Goal: Information Seeking & Learning: Understand process/instructions

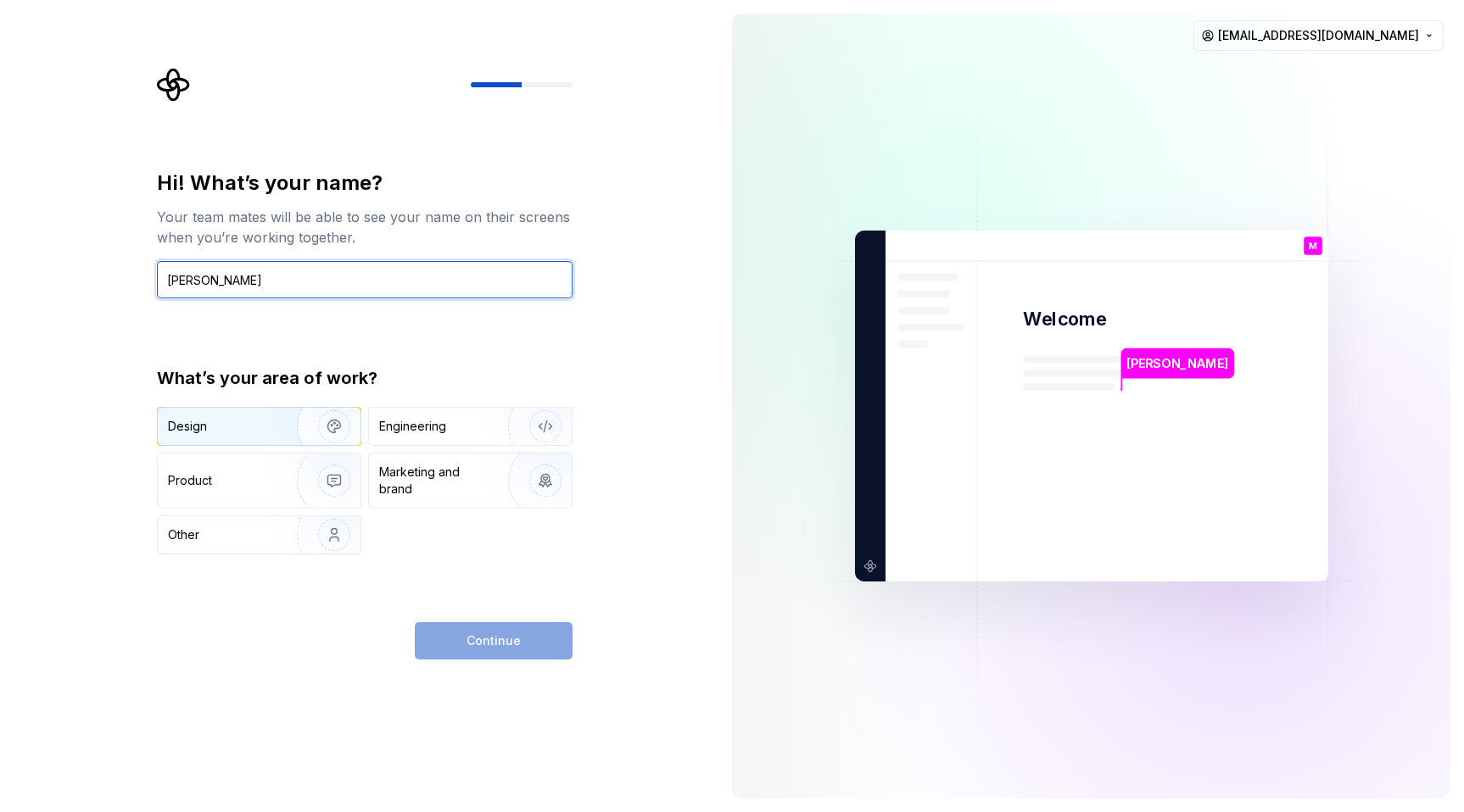
type input "Mirka Larjomaa"
click at [269, 426] on img "button" at bounding box center [323, 426] width 109 height 114
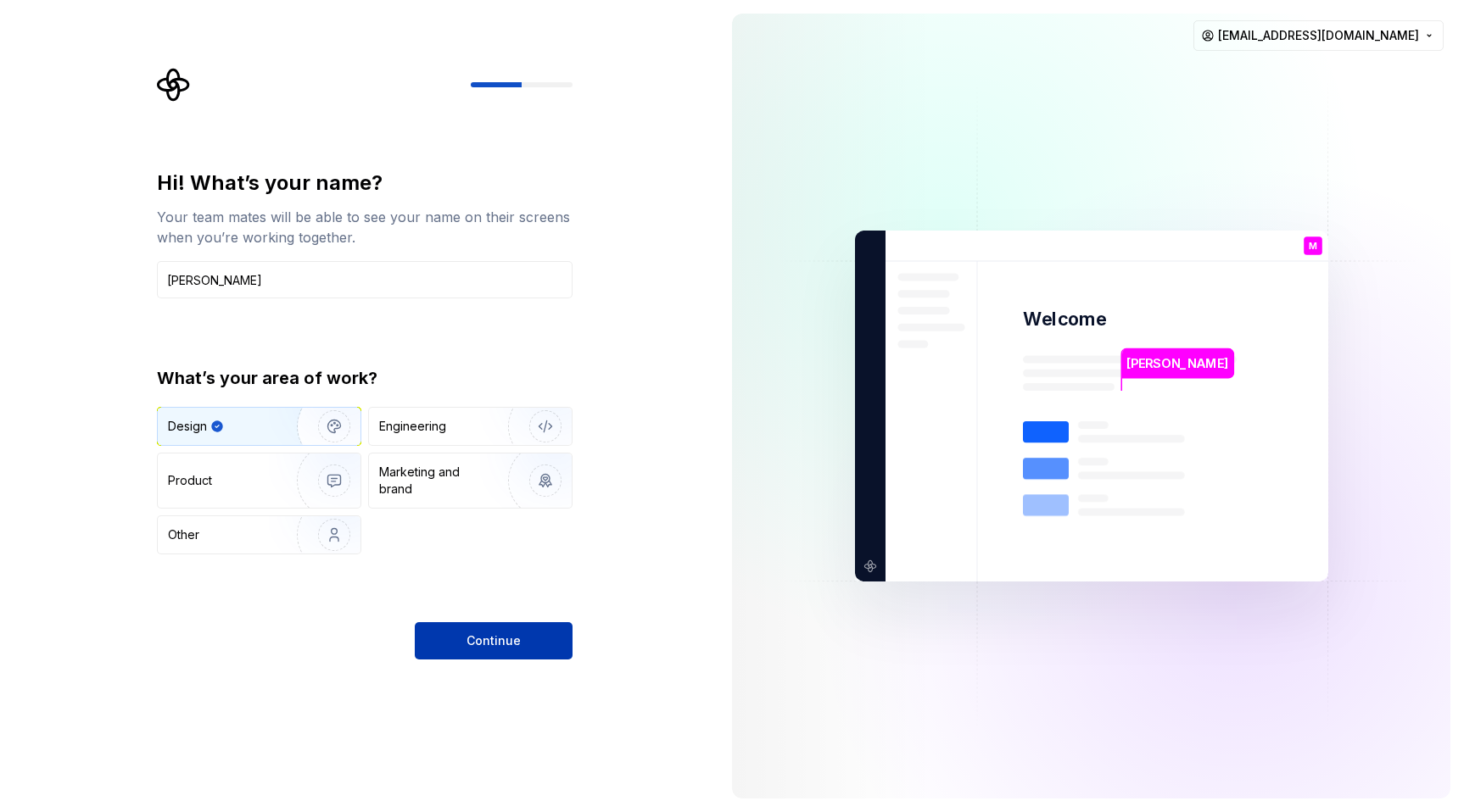
click at [472, 642] on span "Continue" at bounding box center [493, 641] width 54 height 17
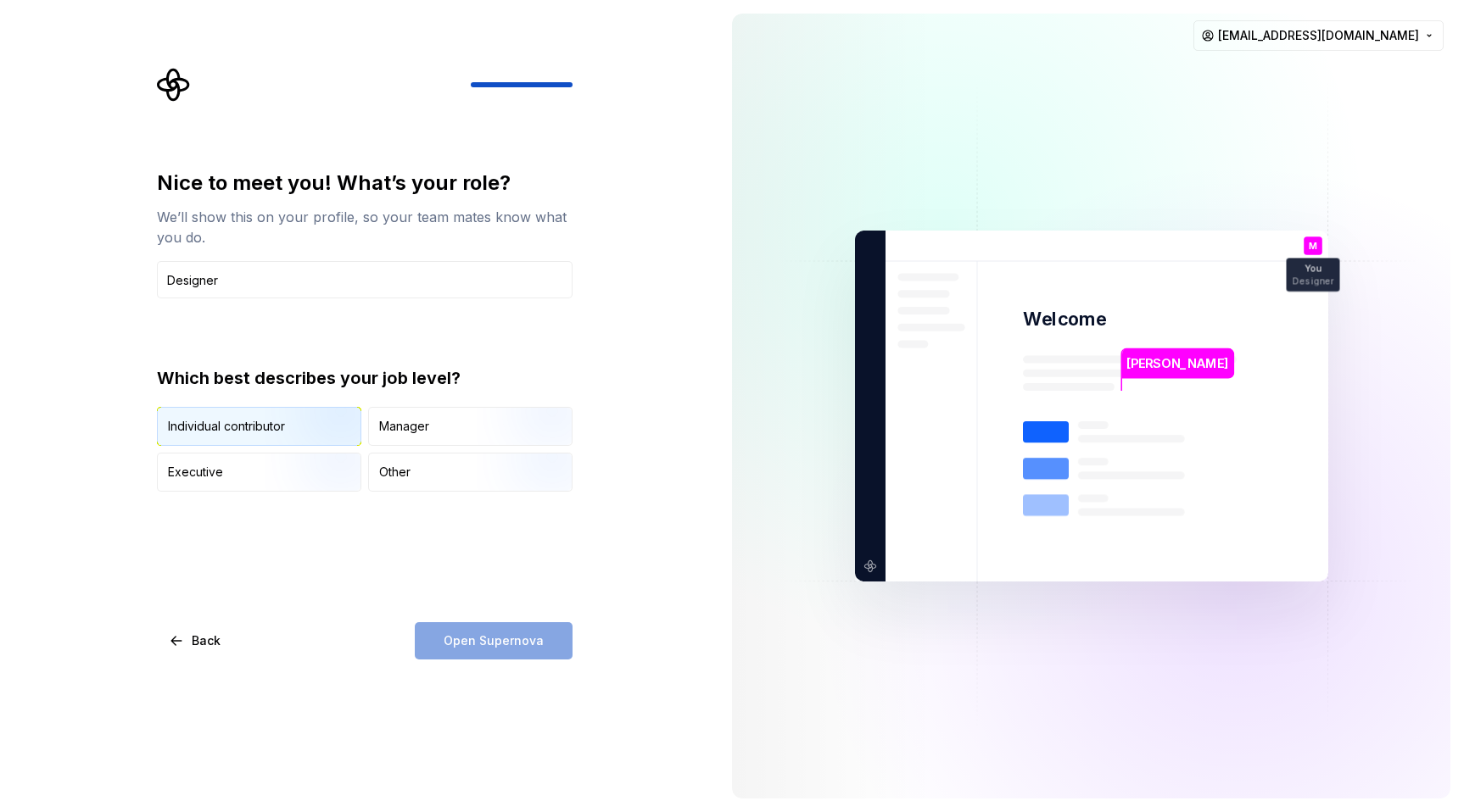
type input "Designer"
click at [260, 439] on div "Individual contributor" at bounding box center [259, 426] width 203 height 37
click at [479, 637] on span "Open Supernova" at bounding box center [493, 641] width 100 height 17
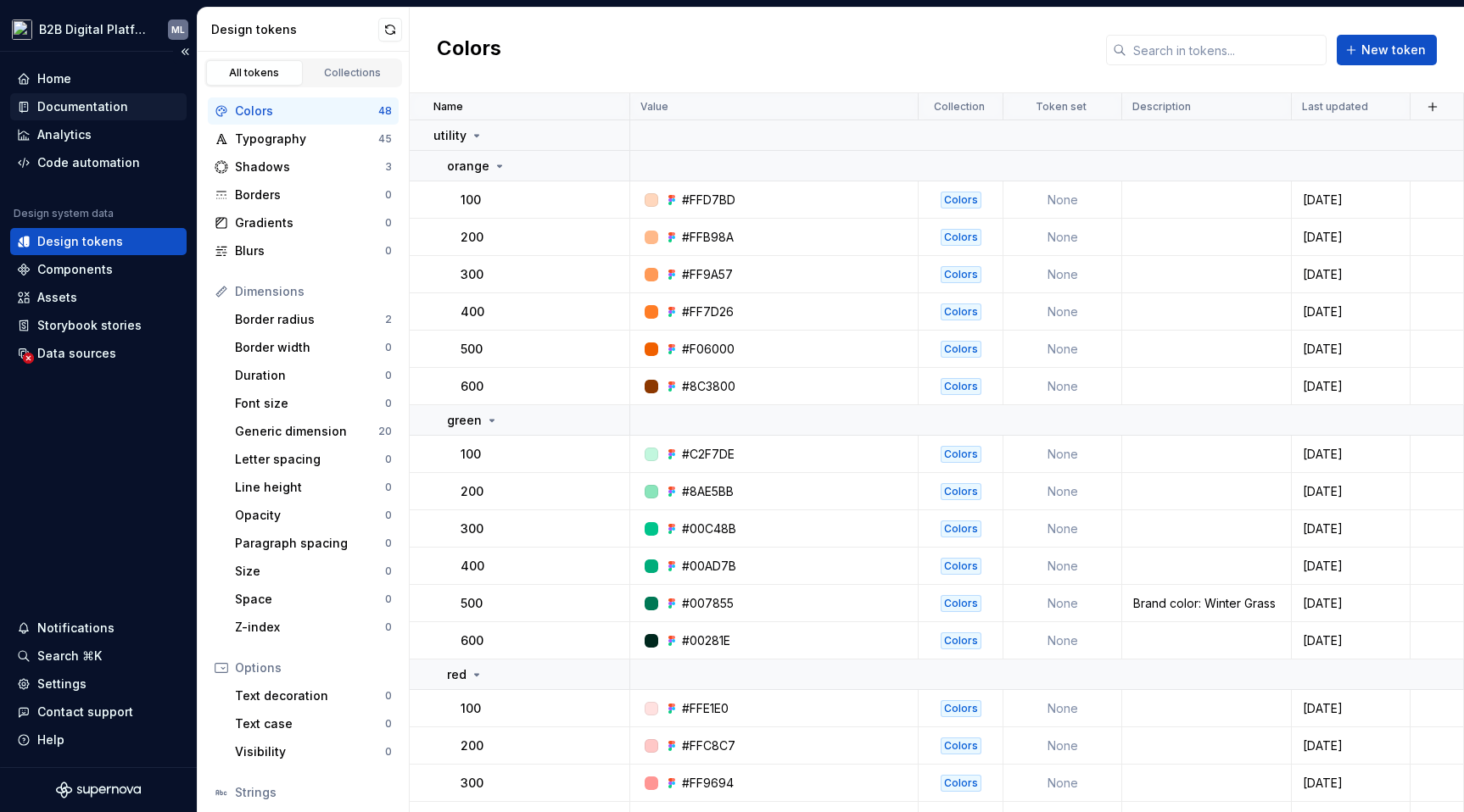
click at [72, 109] on div "Documentation" at bounding box center [83, 106] width 91 height 17
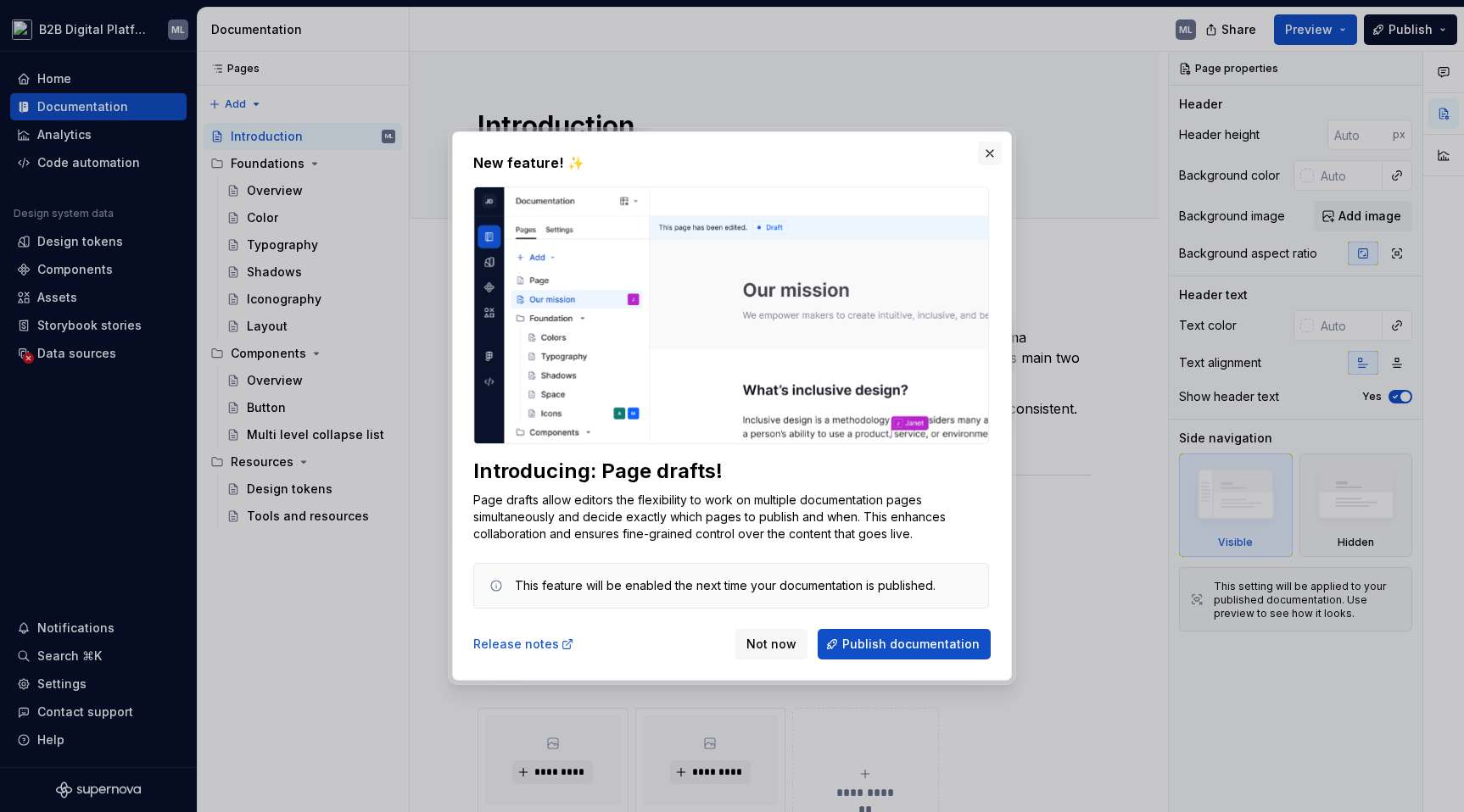
click at [989, 157] on button "button" at bounding box center [989, 153] width 24 height 24
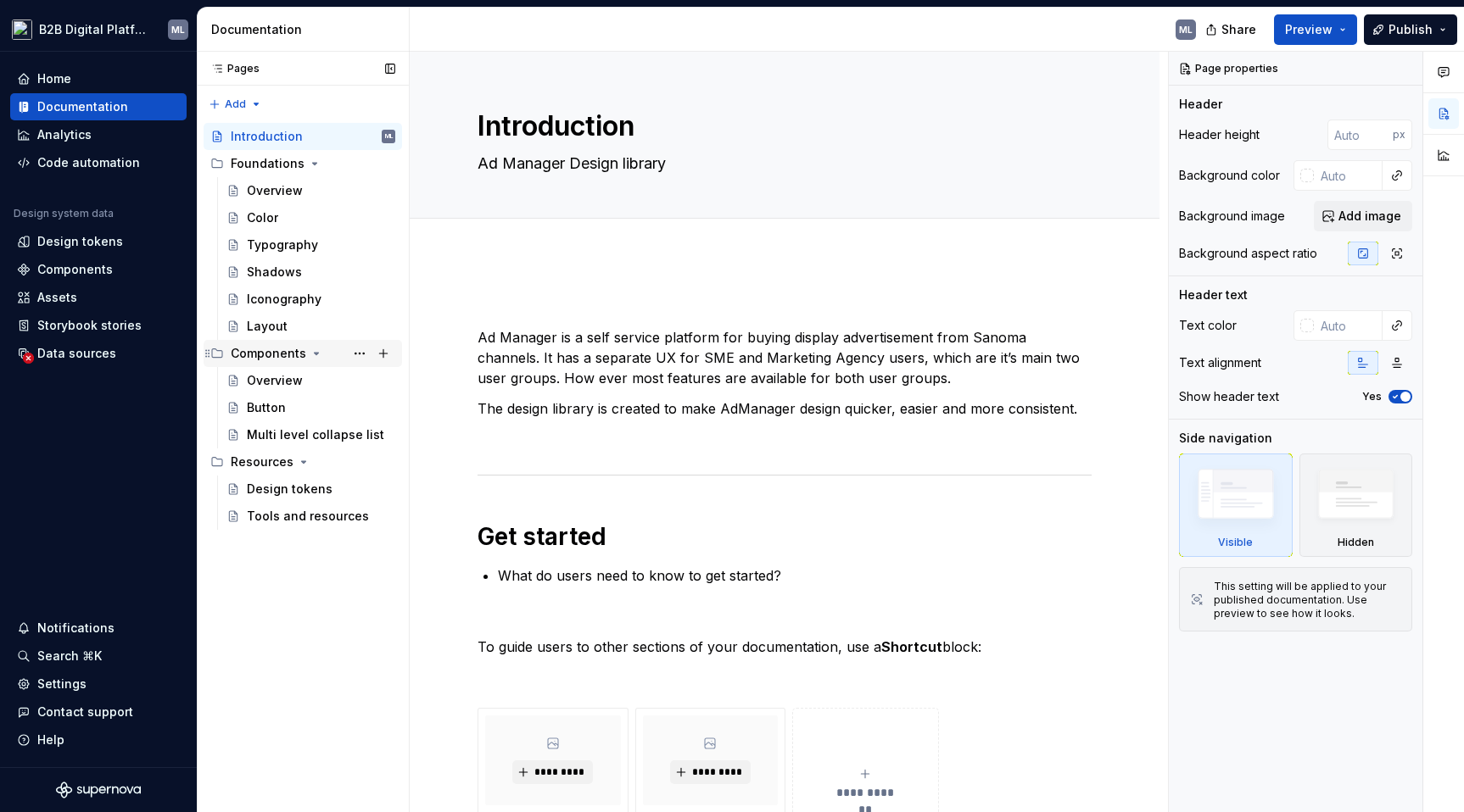
click at [313, 356] on icon "Page tree" at bounding box center [316, 353] width 13 height 13
click at [315, 354] on icon "Page tree" at bounding box center [316, 353] width 2 height 4
click at [121, 27] on html "B2B Digital Platform ML Home Documentation Analytics Code automation Design sys…" at bounding box center [732, 406] width 1464 height 812
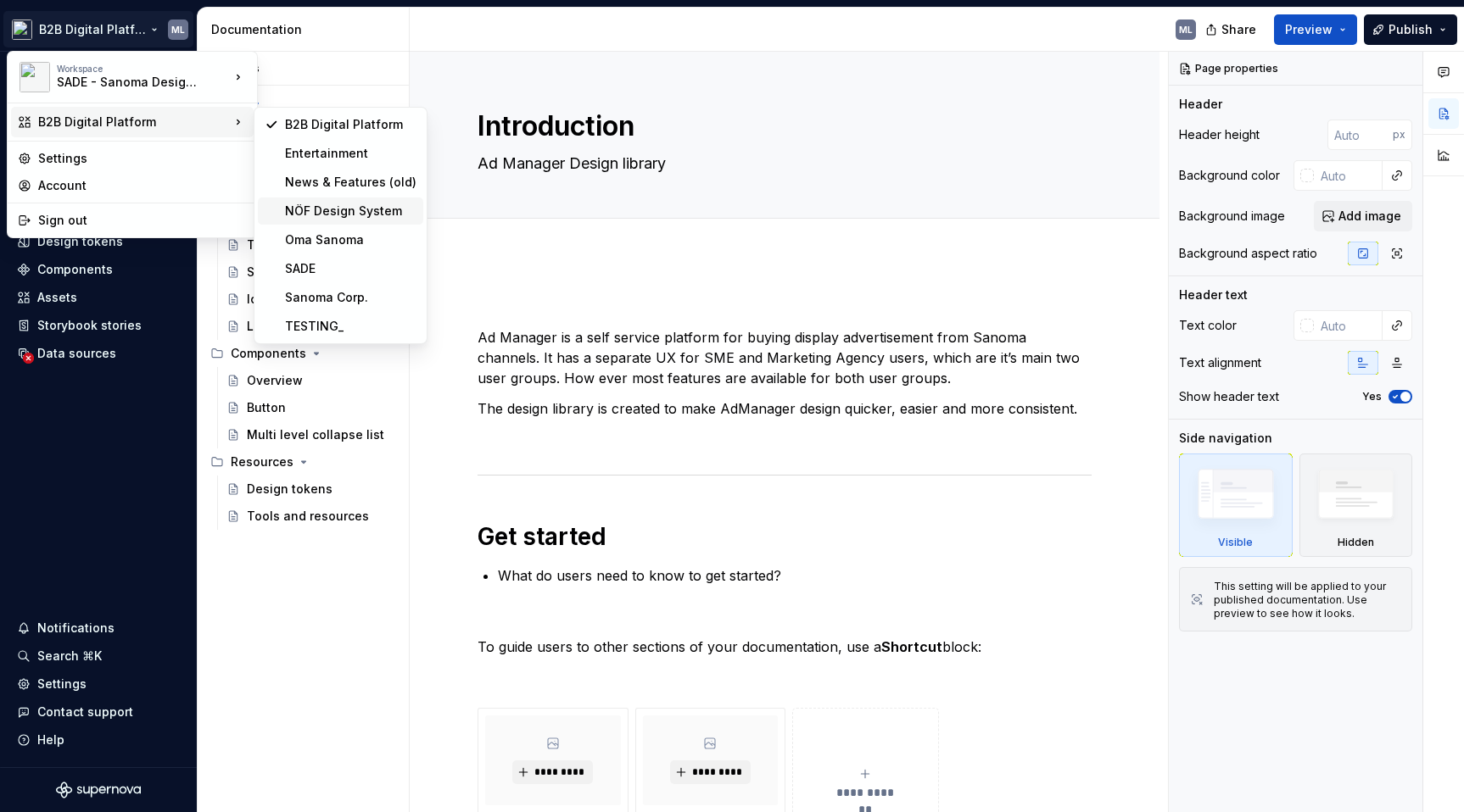
click at [336, 212] on div "NÖF Design System" at bounding box center [351, 211] width 132 height 17
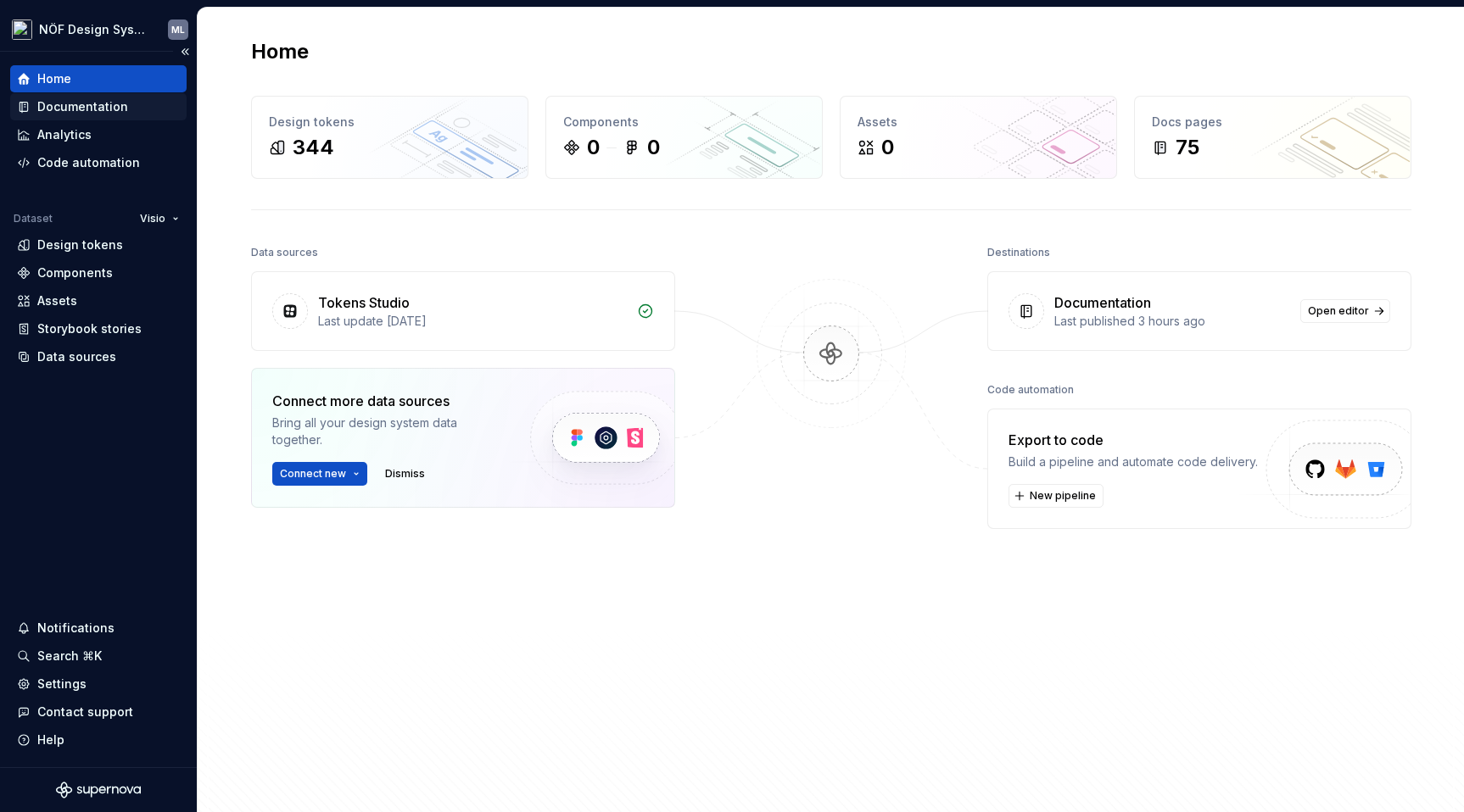
click at [83, 107] on div "Documentation" at bounding box center [83, 106] width 91 height 17
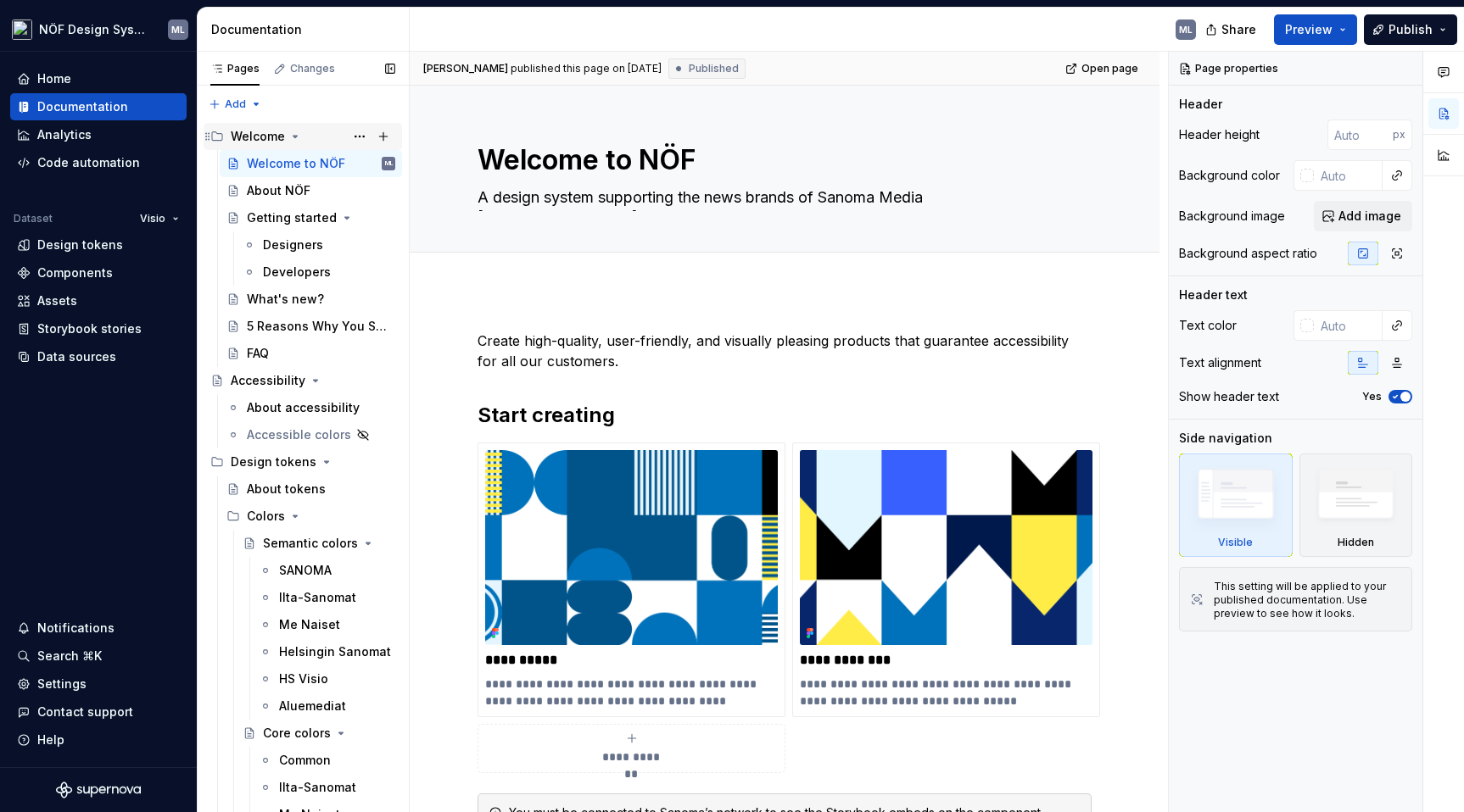
click at [299, 134] on icon "Page tree" at bounding box center [295, 136] width 13 height 13
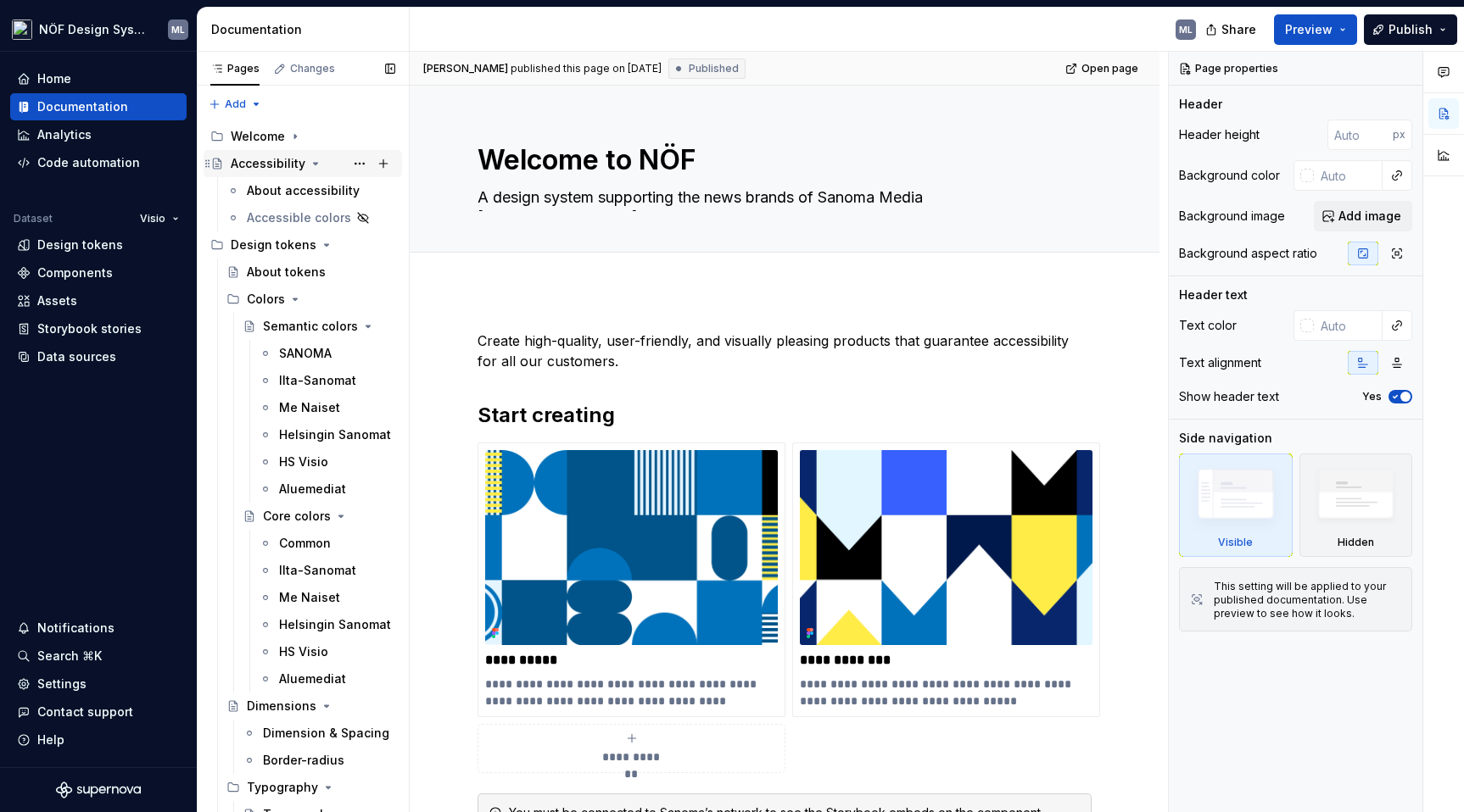
click at [319, 163] on icon "Page tree" at bounding box center [315, 163] width 13 height 13
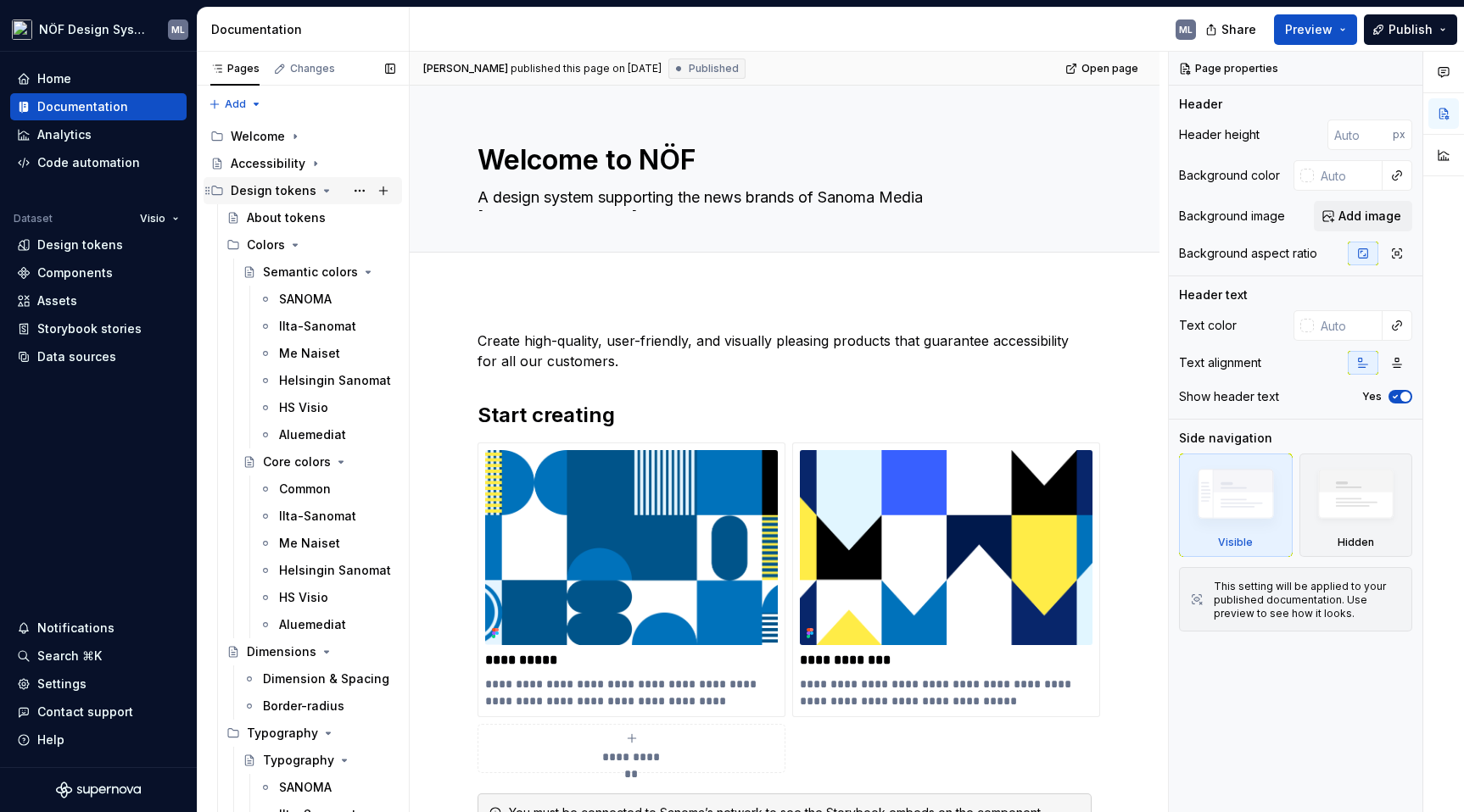
click at [325, 190] on icon "Page tree" at bounding box center [327, 191] width 4 height 2
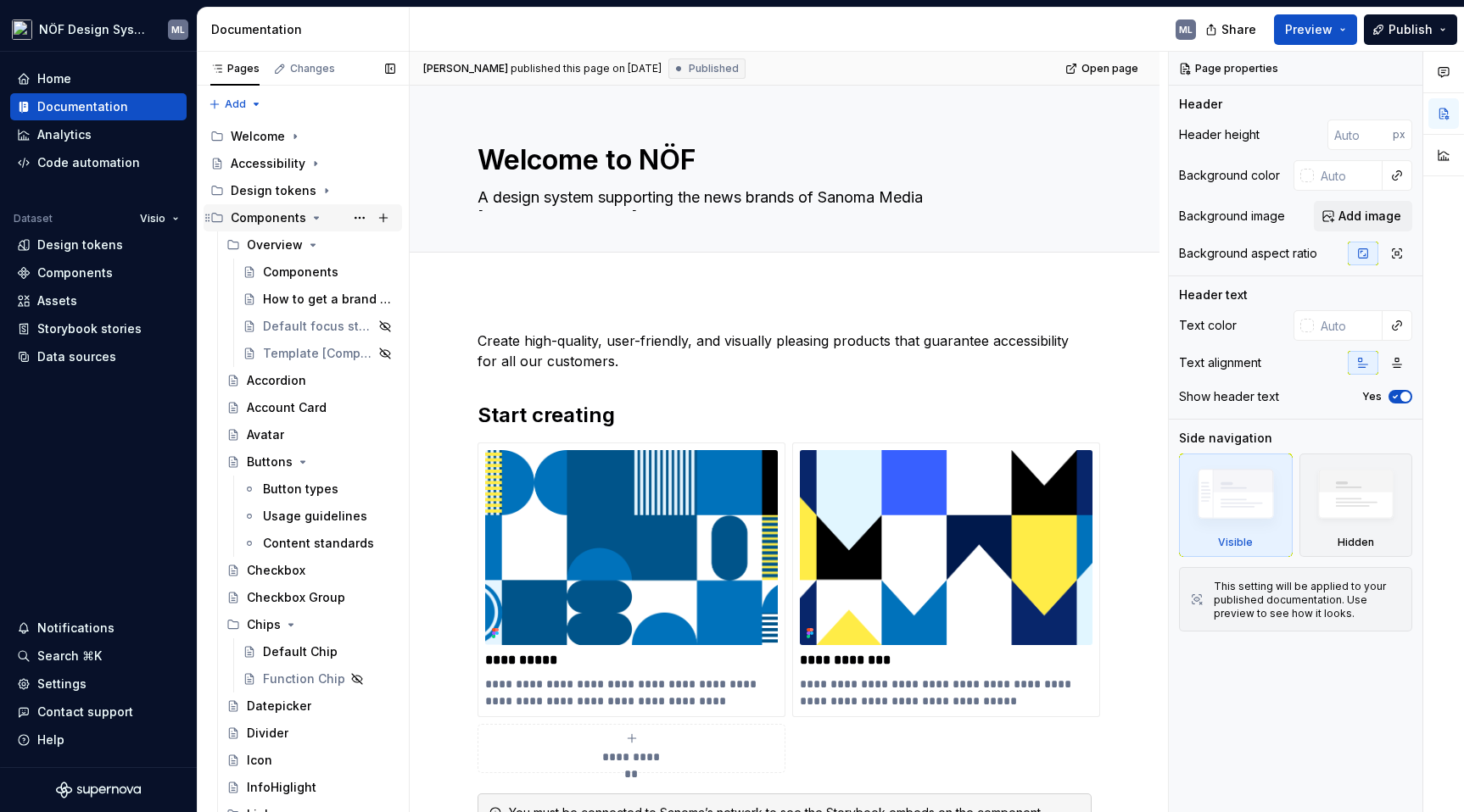
click at [312, 216] on icon "Page tree" at bounding box center [316, 217] width 13 height 13
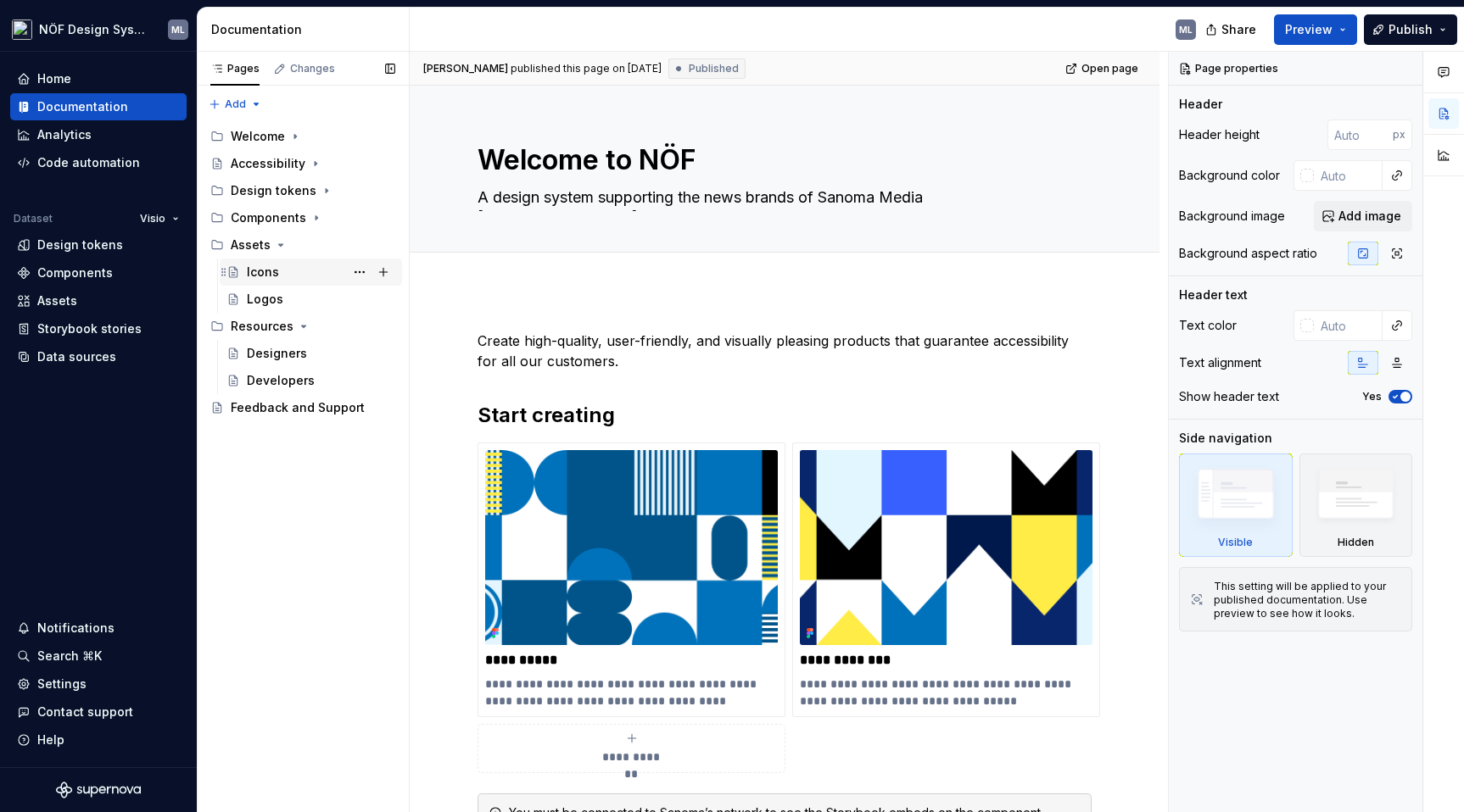
click at [264, 271] on div "Icons" at bounding box center [263, 272] width 32 height 17
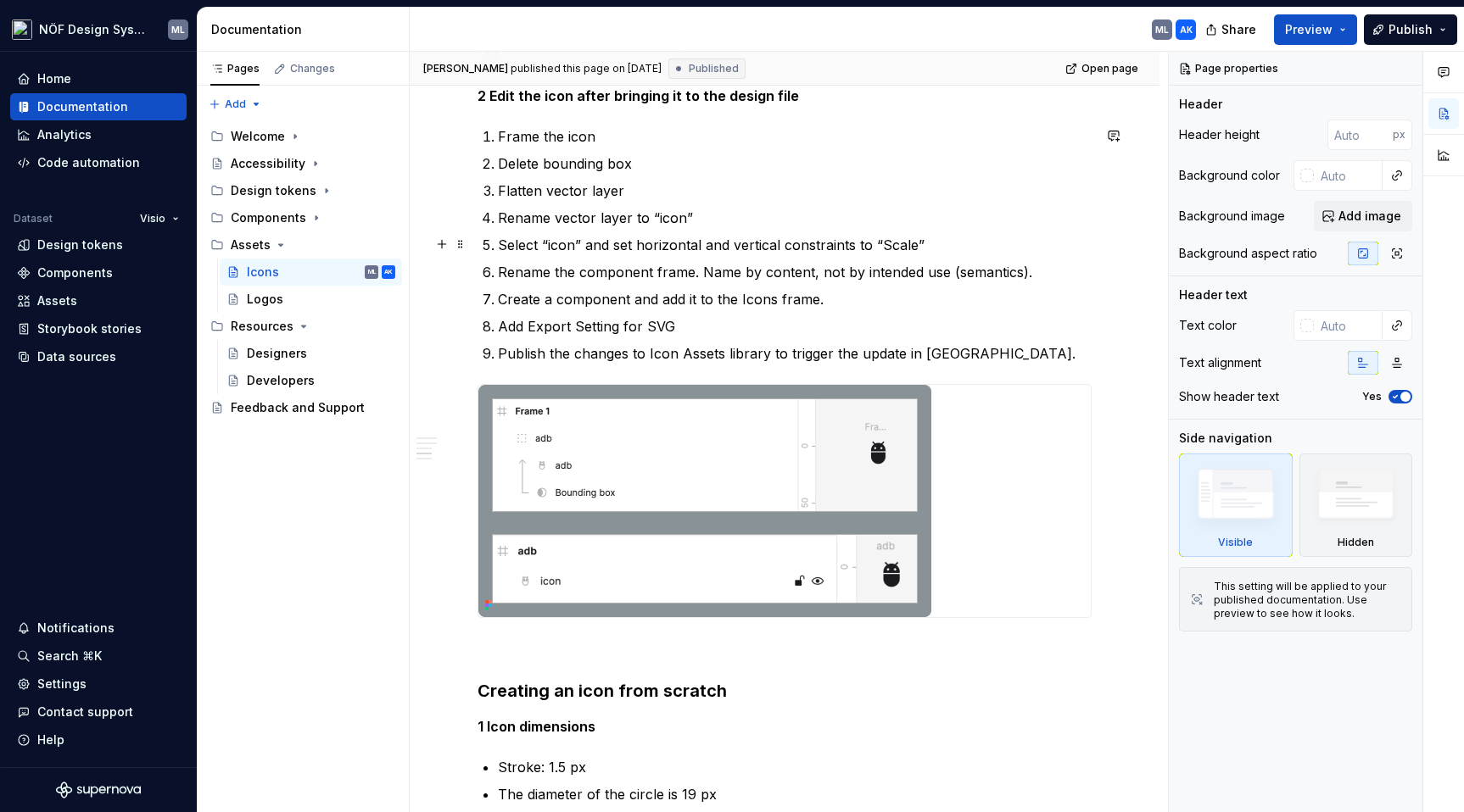
scroll to position [6533, 0]
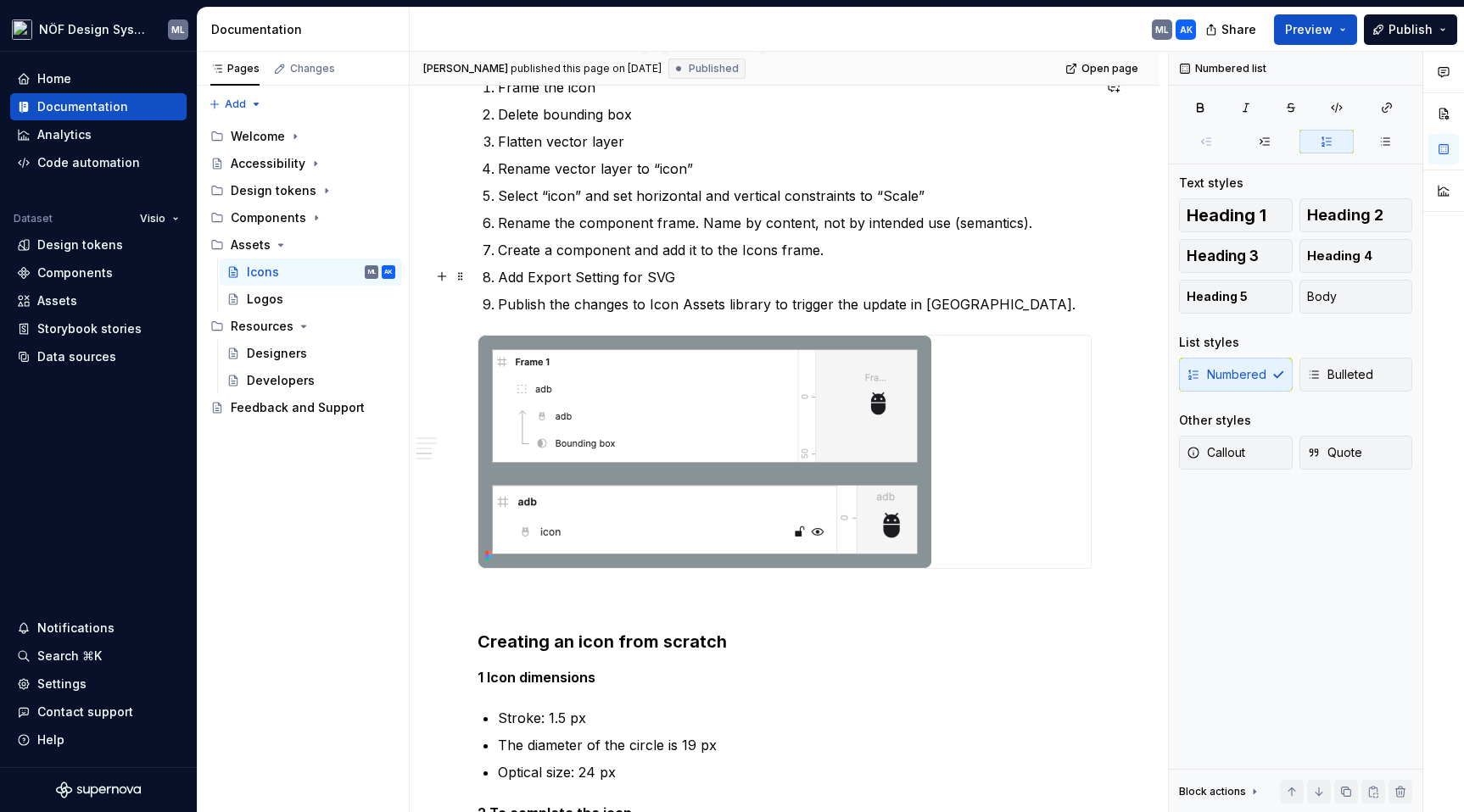
click at [696, 272] on p "Add Export Setting for SVG" at bounding box center [794, 277] width 594 height 20
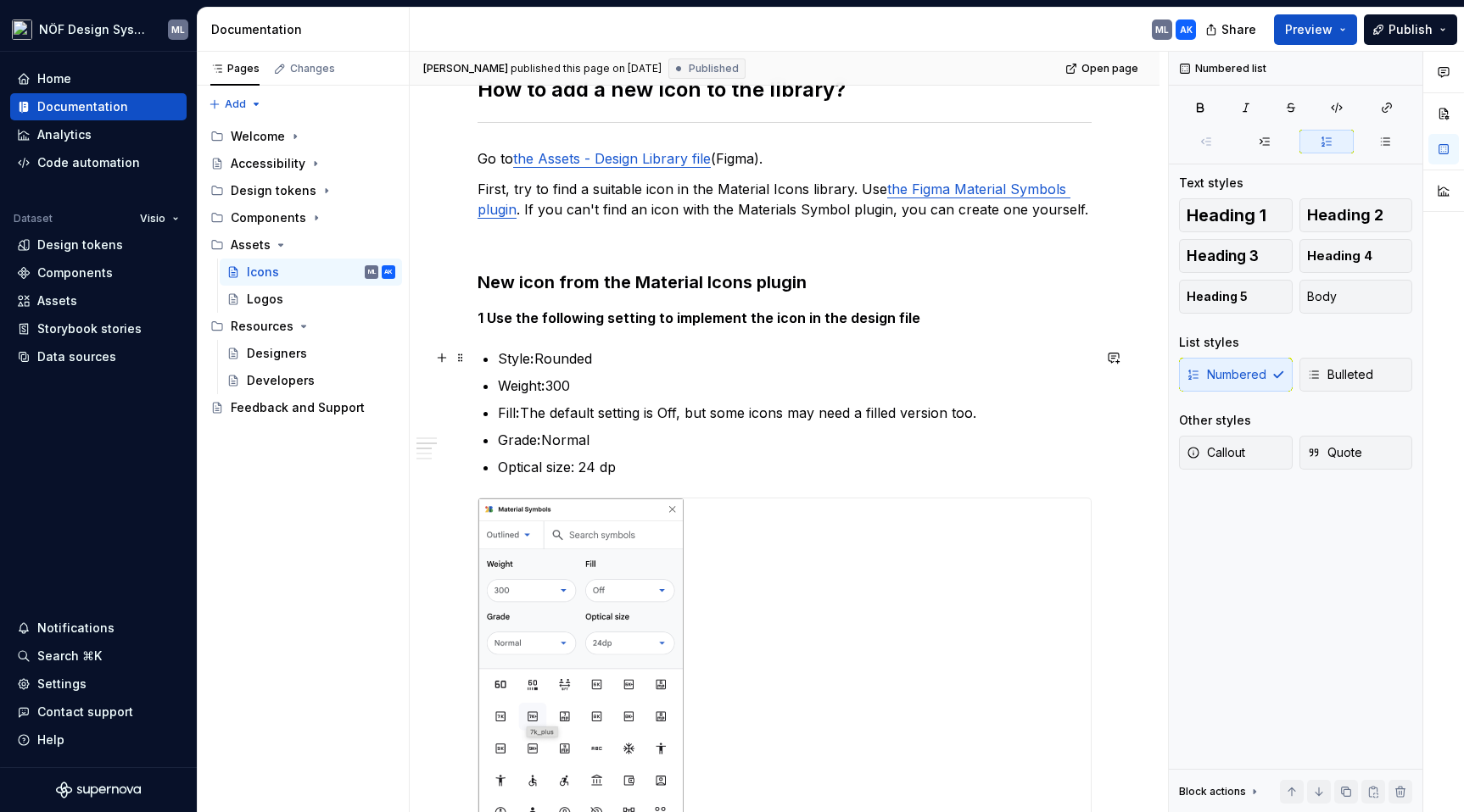
scroll to position [5657, 0]
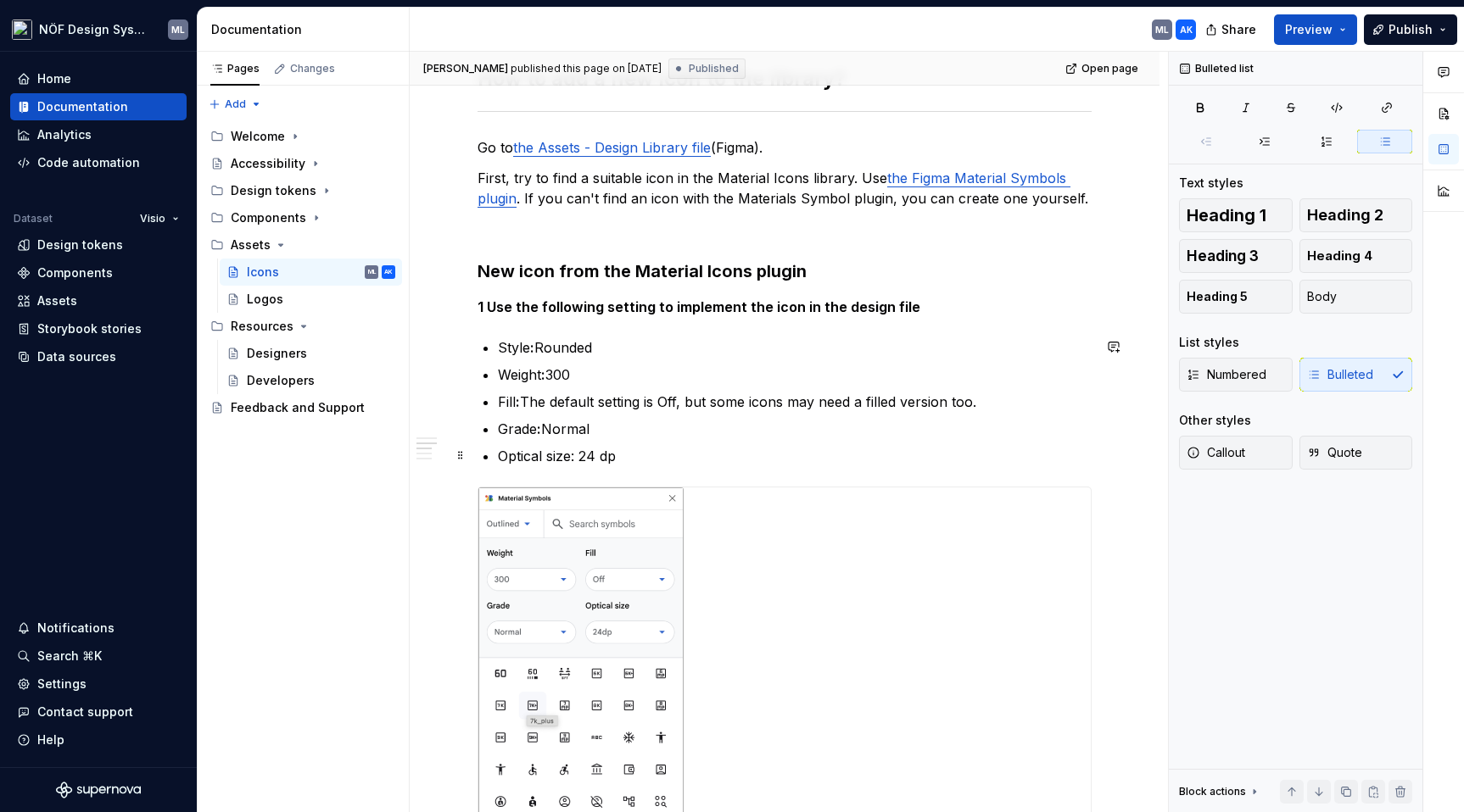
click at [657, 459] on p "Optical size: 24 dp" at bounding box center [794, 456] width 594 height 20
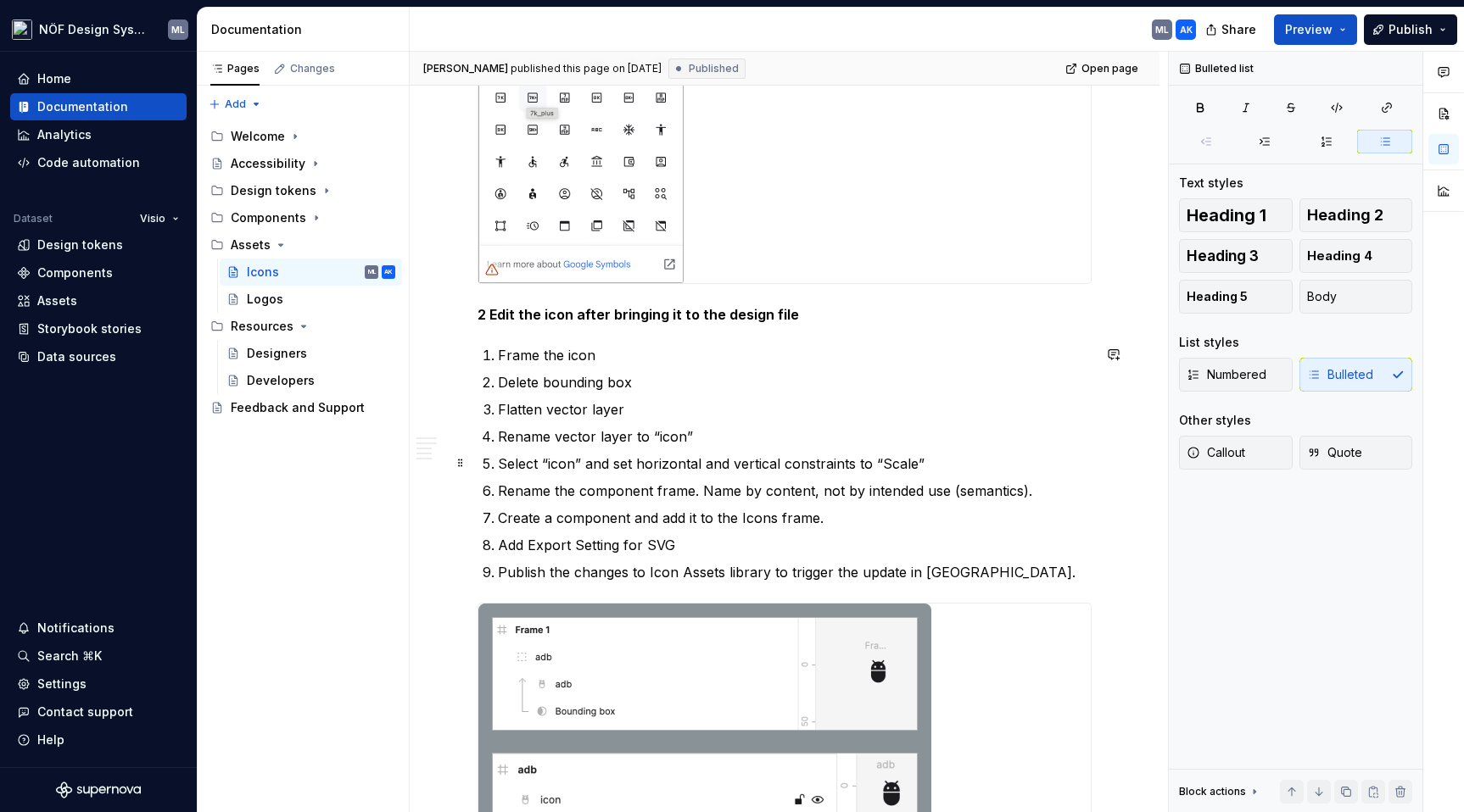
scroll to position [6315, 0]
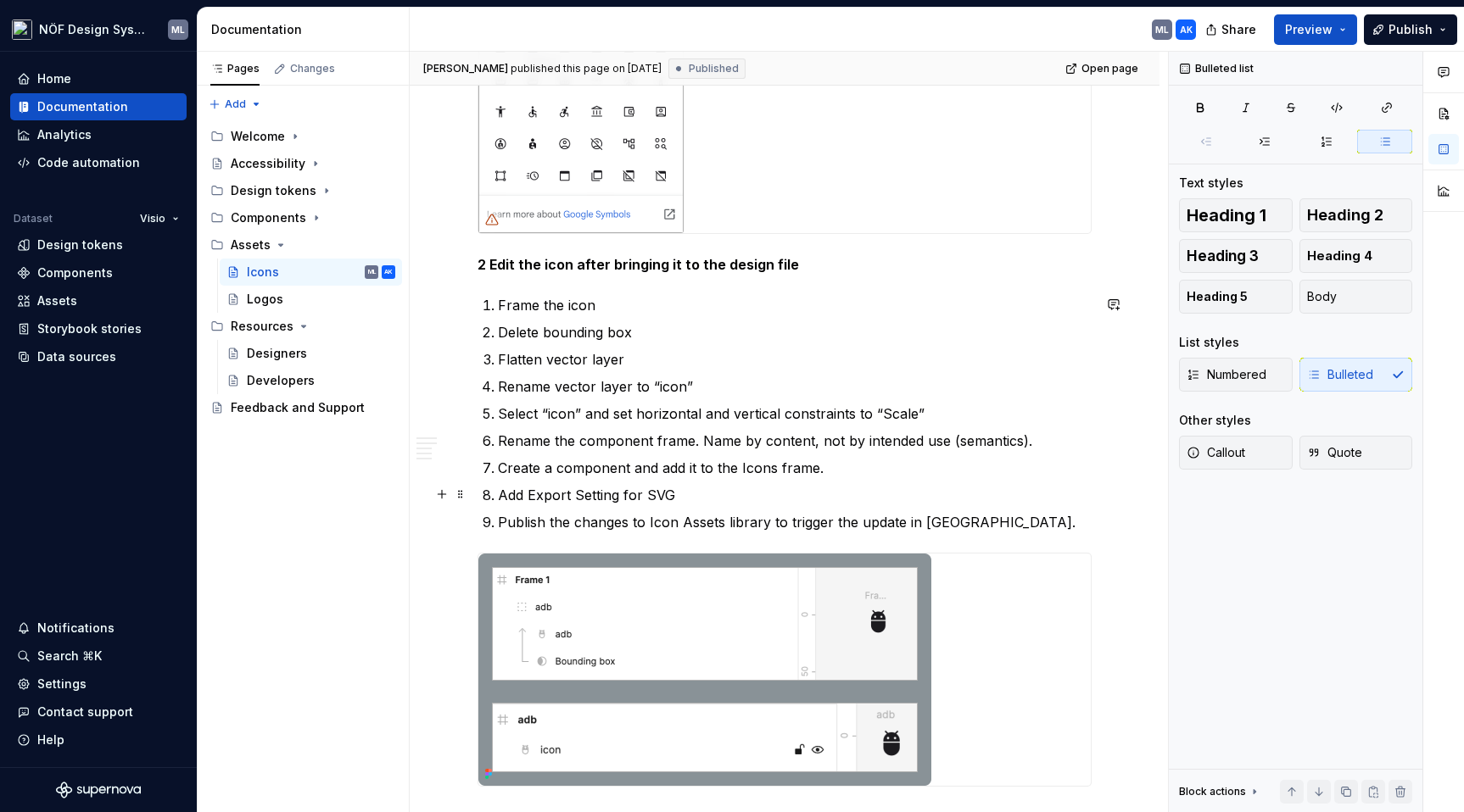
click at [707, 499] on p "Add Export Setting for SVG" at bounding box center [794, 495] width 594 height 20
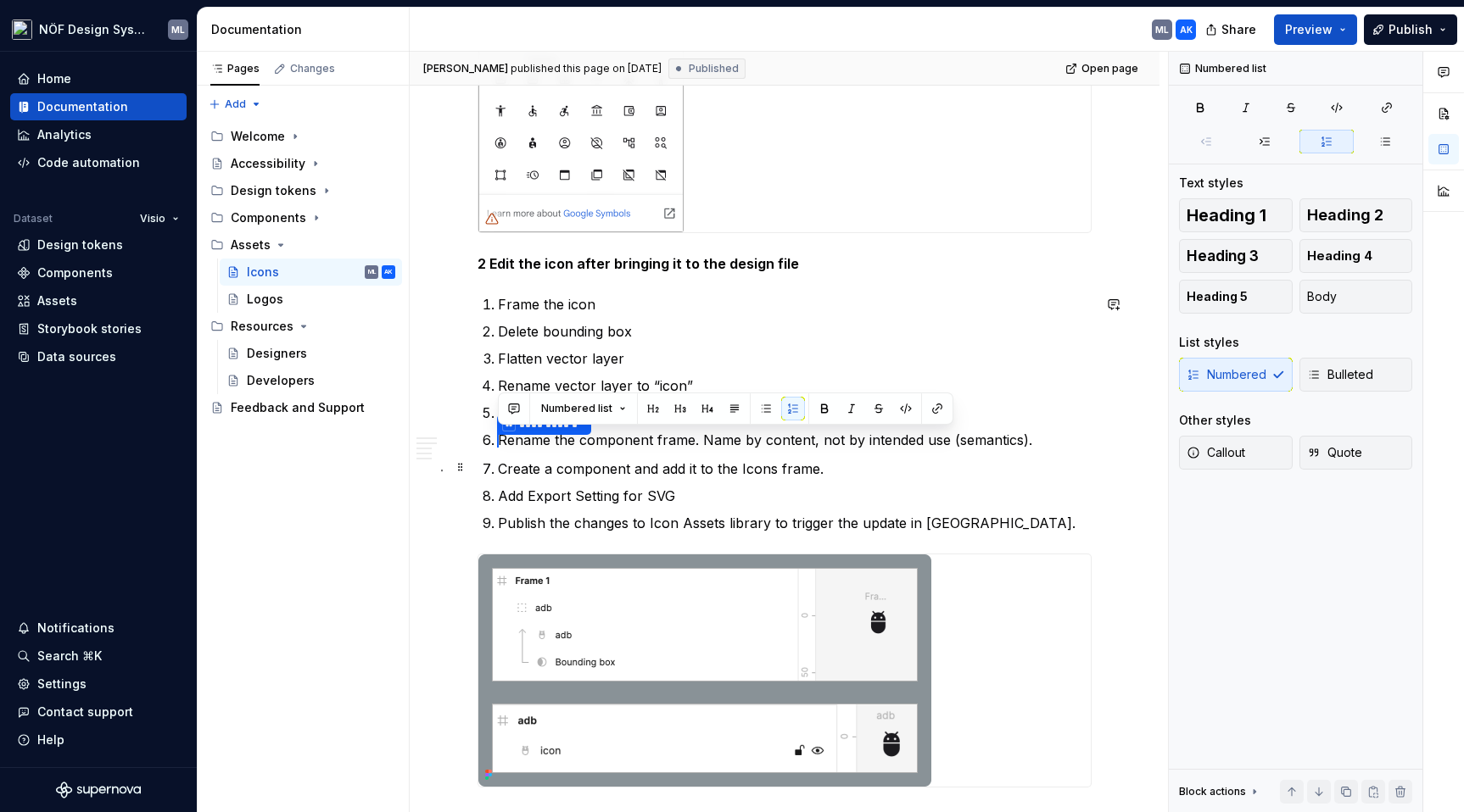
drag, startPoint x: 1036, startPoint y: 442, endPoint x: 493, endPoint y: 451, distance: 543.1
click at [576, 437] on p "**********" at bounding box center [794, 441] width 594 height 22
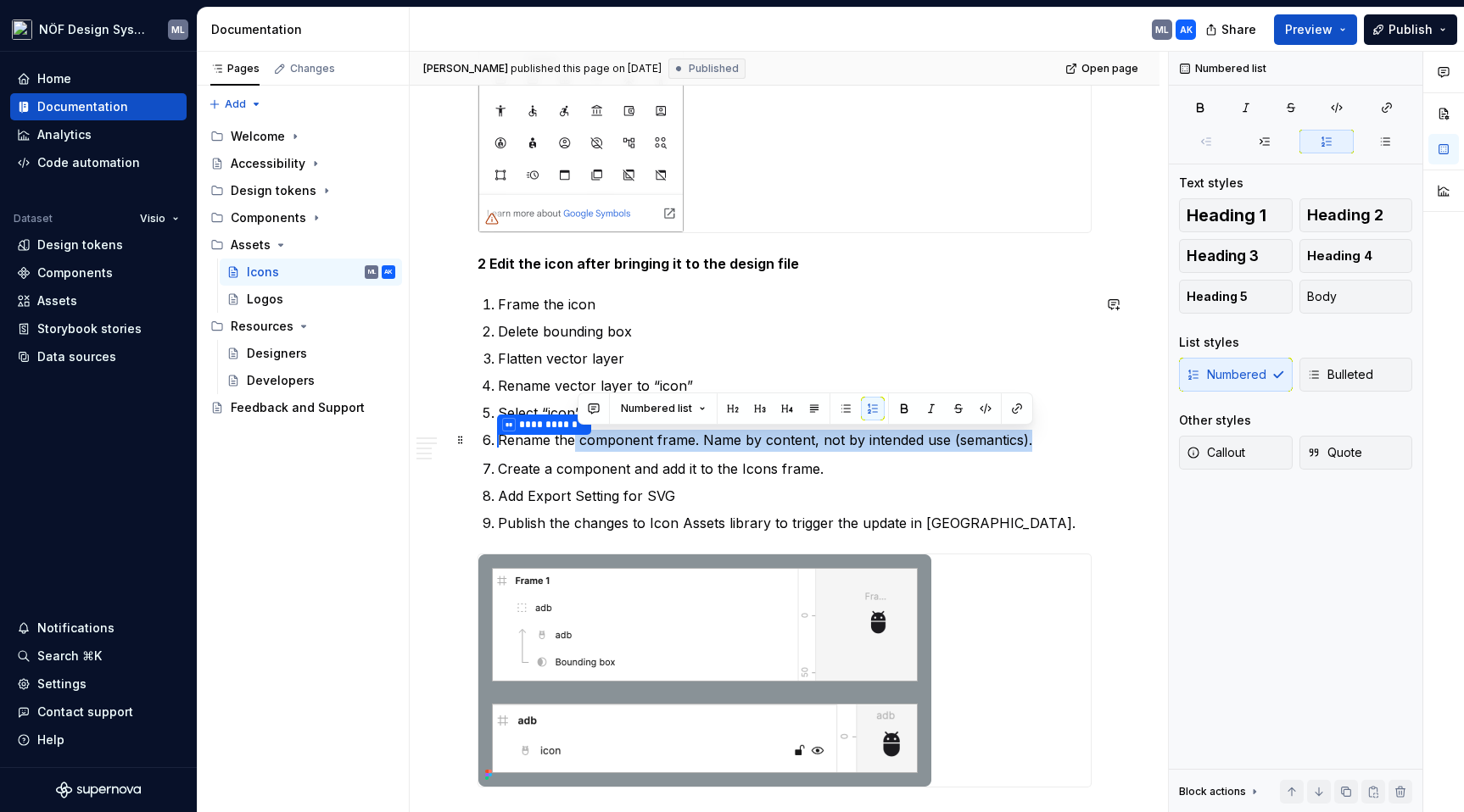
drag, startPoint x: 1030, startPoint y: 436, endPoint x: 574, endPoint y: 449, distance: 456.2
click at [574, 449] on p "**********" at bounding box center [794, 441] width 594 height 22
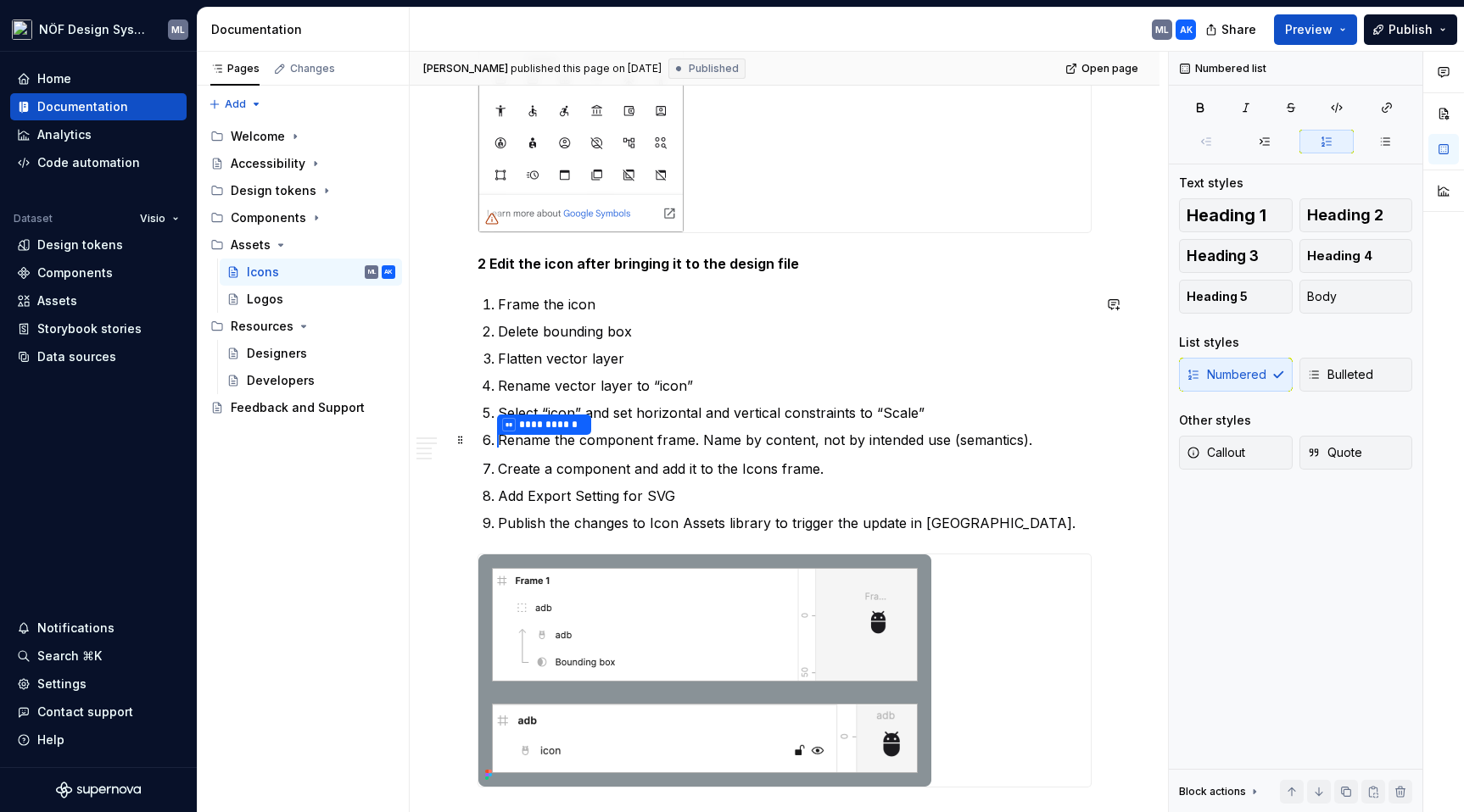
click at [573, 449] on p "**********" at bounding box center [794, 441] width 594 height 22
click at [1040, 438] on p "**********" at bounding box center [794, 441] width 594 height 22
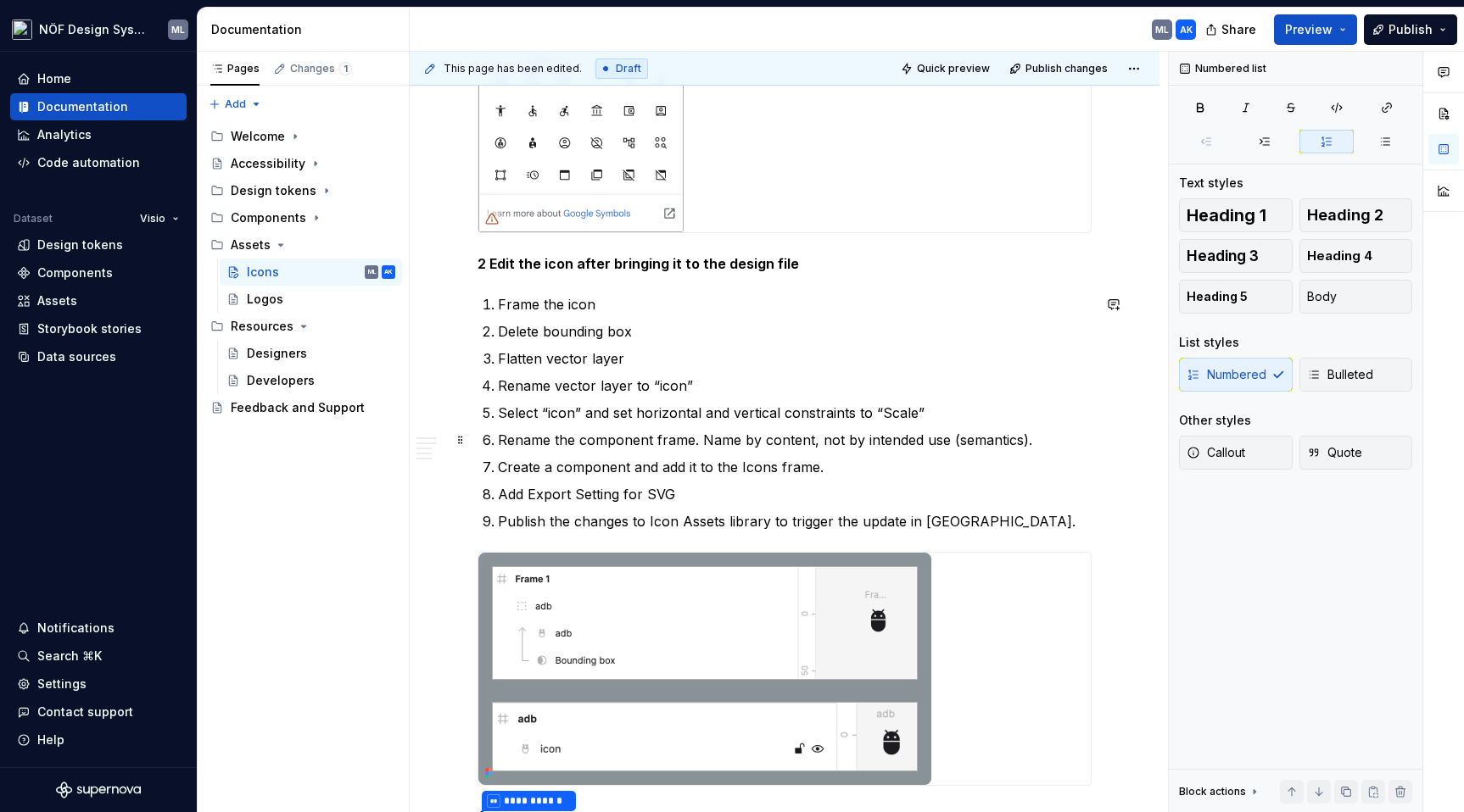
type textarea "*"
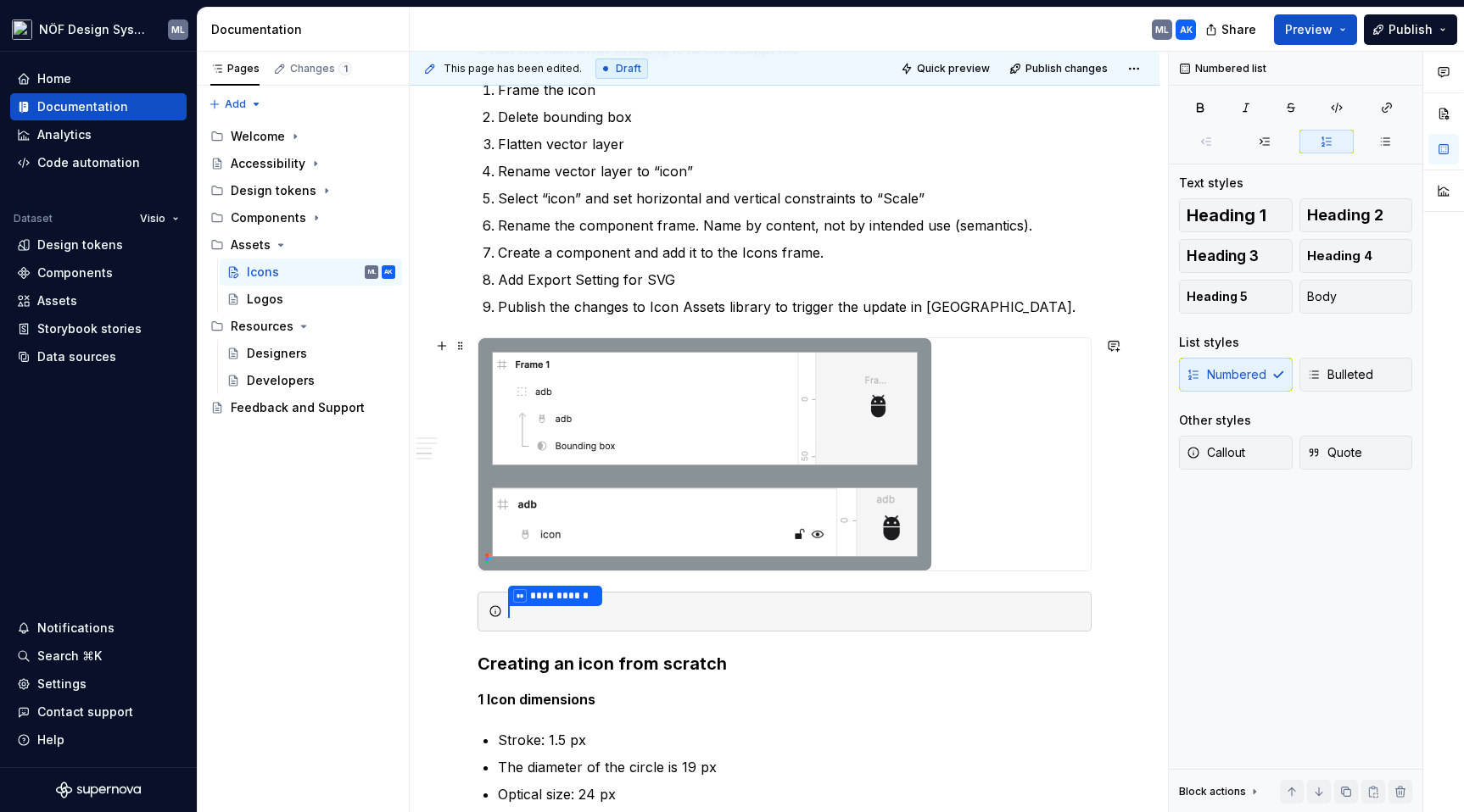
scroll to position [6584, 0]
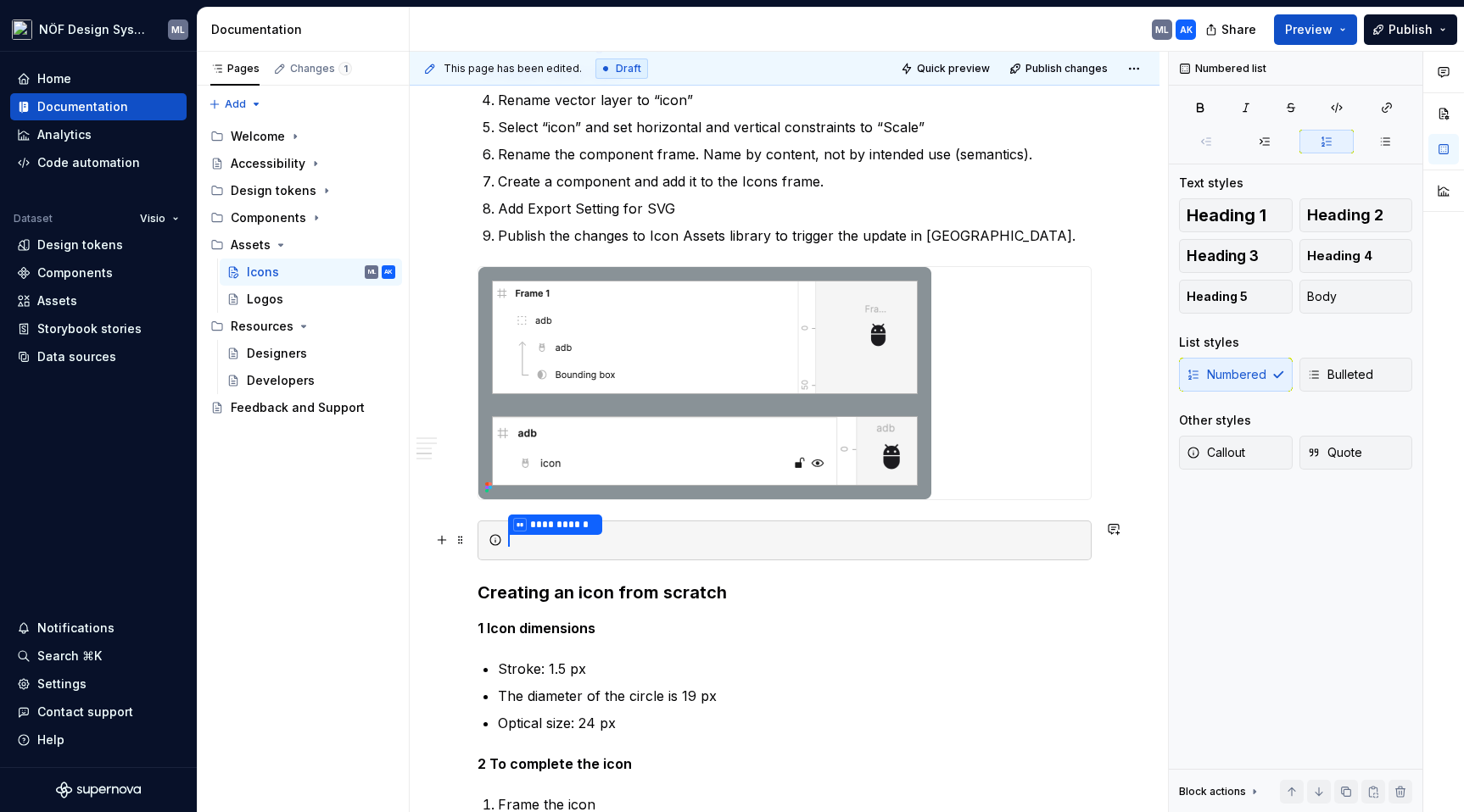
click at [518, 544] on div "**********" at bounding box center [794, 540] width 572 height 18
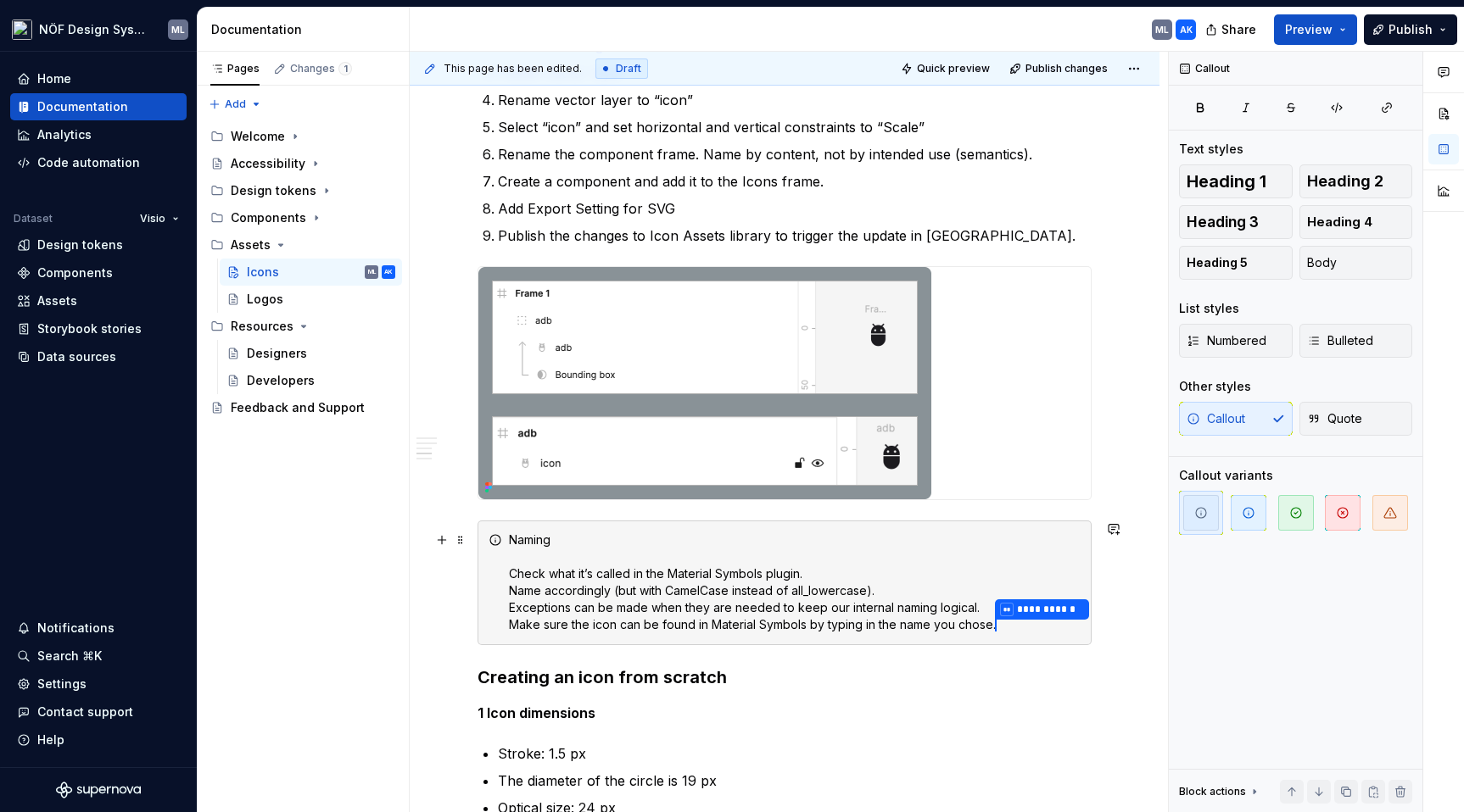
click at [509, 567] on div "**********" at bounding box center [794, 582] width 572 height 102
click at [573, 538] on div "**********" at bounding box center [794, 582] width 572 height 102
click at [1046, 151] on p "Rename the component frame. Name by content, not by intended use (semantics)." at bounding box center [794, 154] width 594 height 20
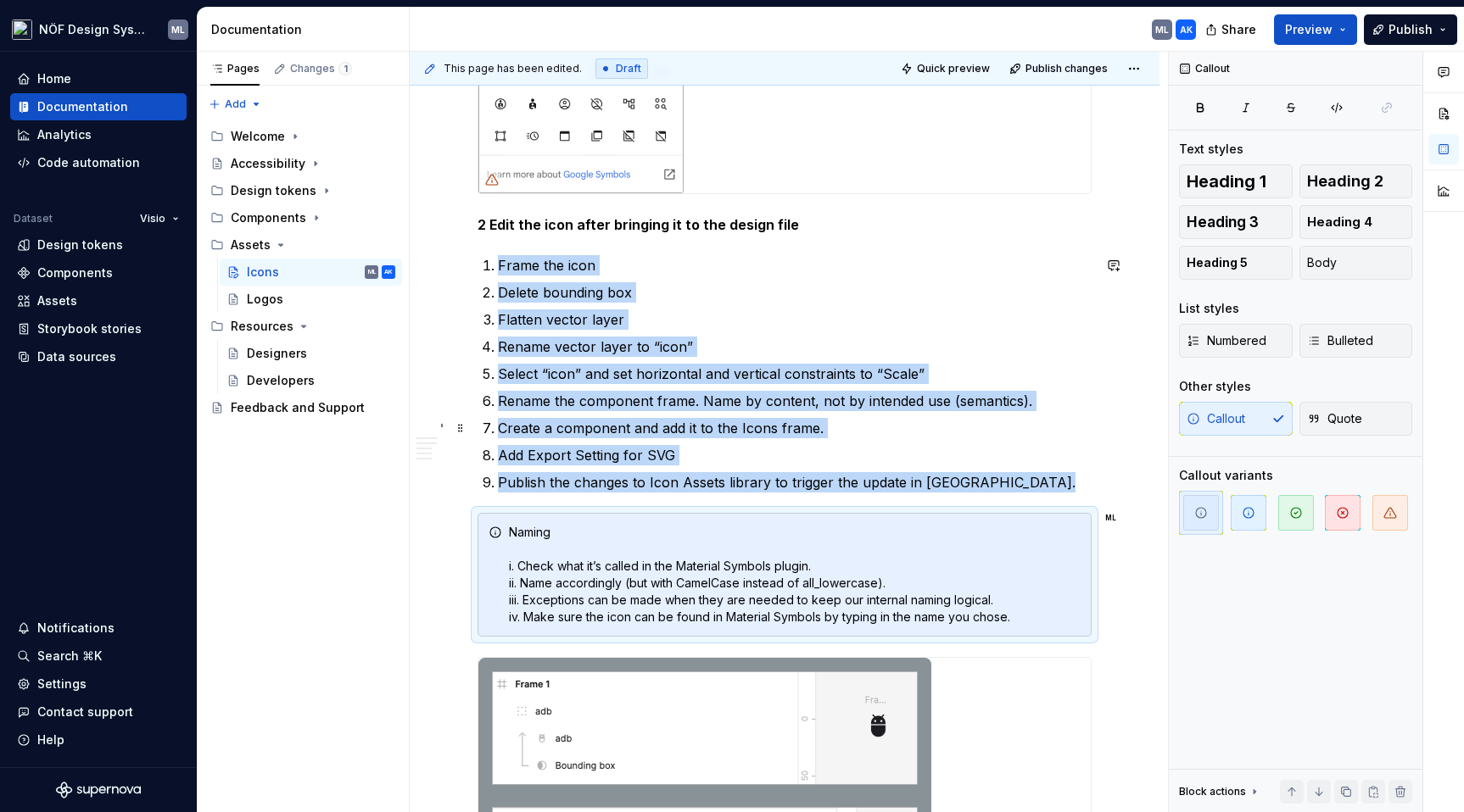
scroll to position [6430, 0]
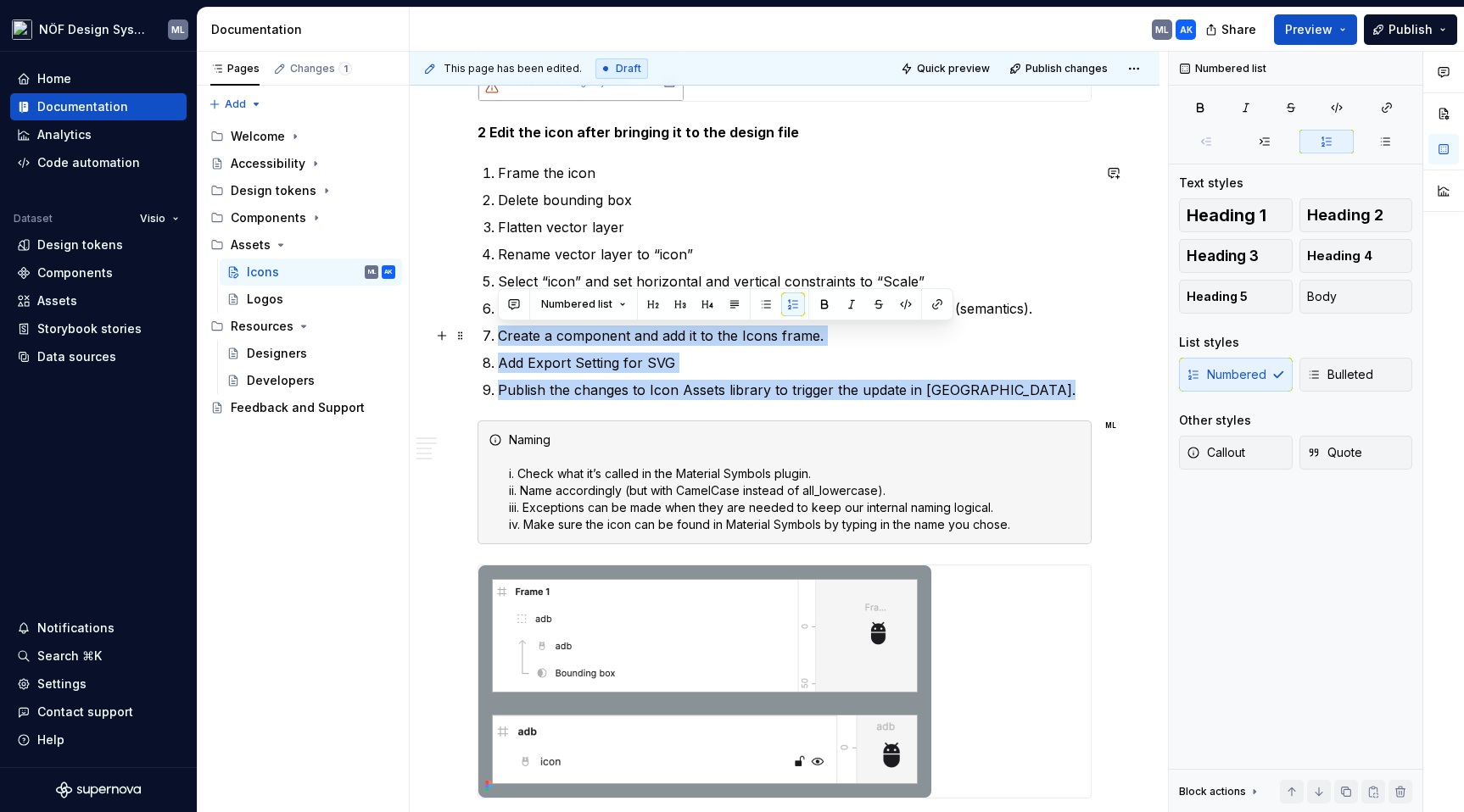
drag, startPoint x: 1071, startPoint y: 389, endPoint x: 493, endPoint y: 334, distance: 580.6
click at [498, 334] on ol "Frame the icon Delete bounding box Flatten vector layer Rename vector layer to …" at bounding box center [794, 281] width 594 height 238
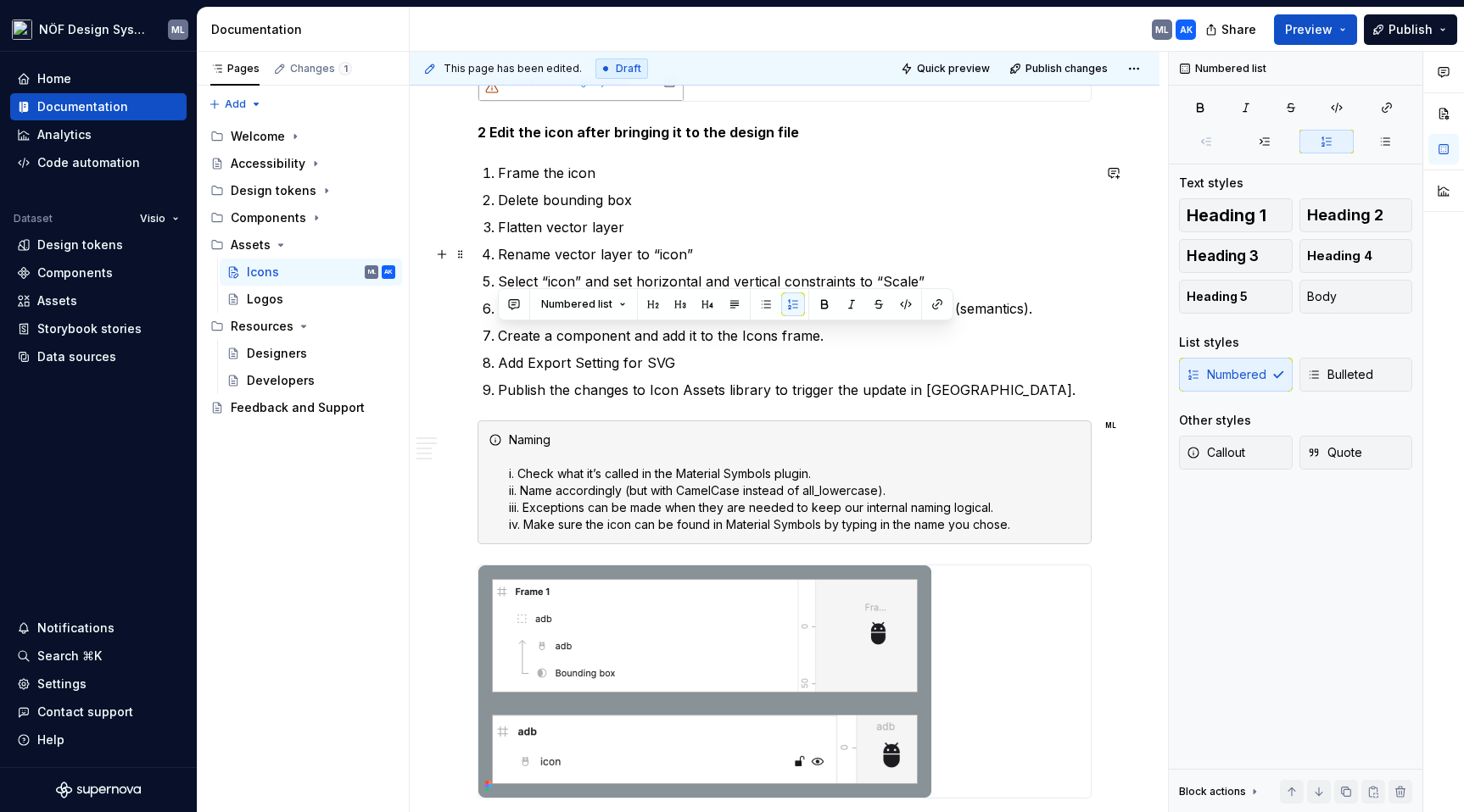
click at [588, 259] on p "Rename vector layer to “icon”" at bounding box center [794, 254] width 594 height 20
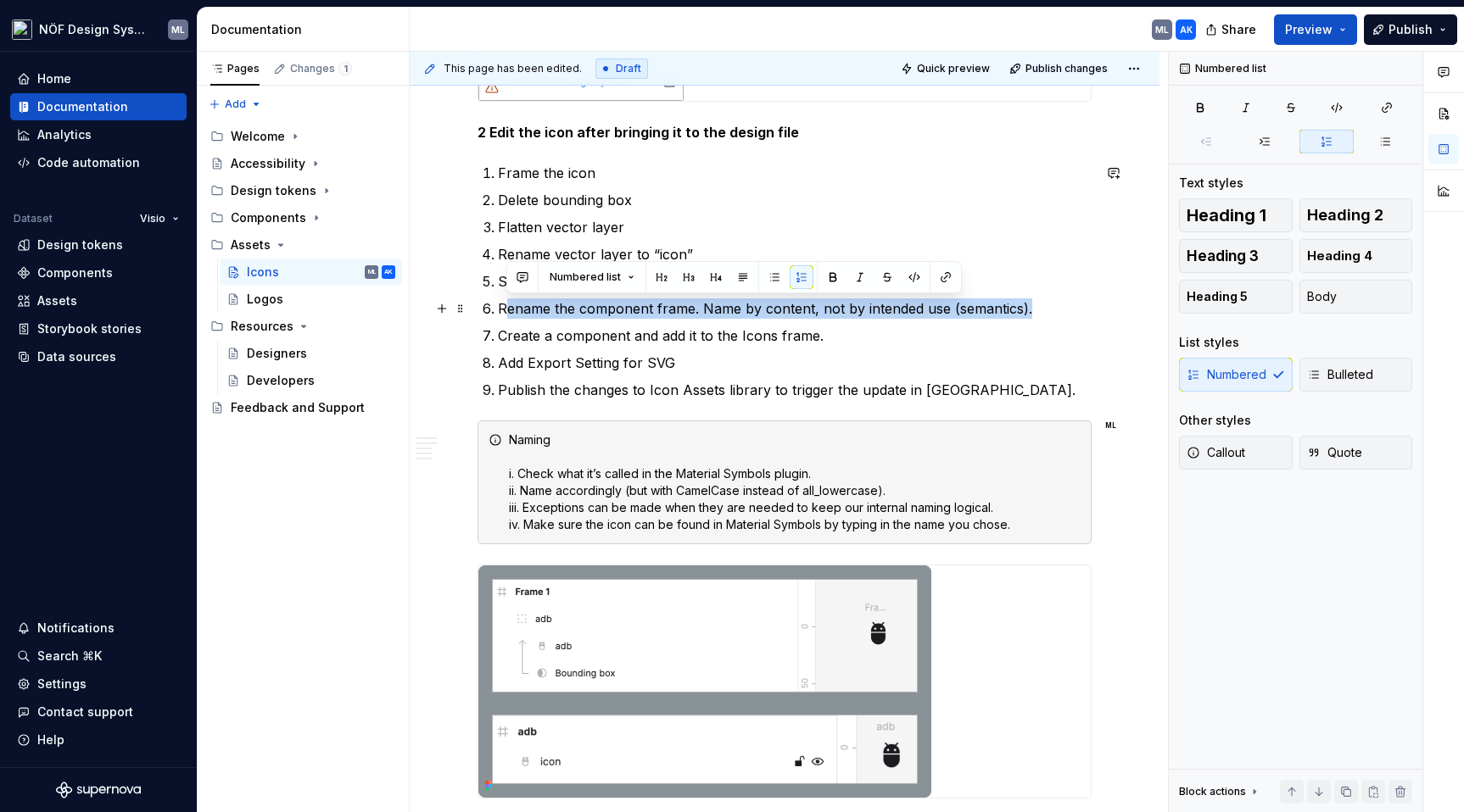
drag, startPoint x: 503, startPoint y: 307, endPoint x: 1037, endPoint y: 307, distance: 534.0
click at [1037, 307] on p "Rename the component frame. Name by content, not by intended use (semantics)." at bounding box center [794, 308] width 594 height 20
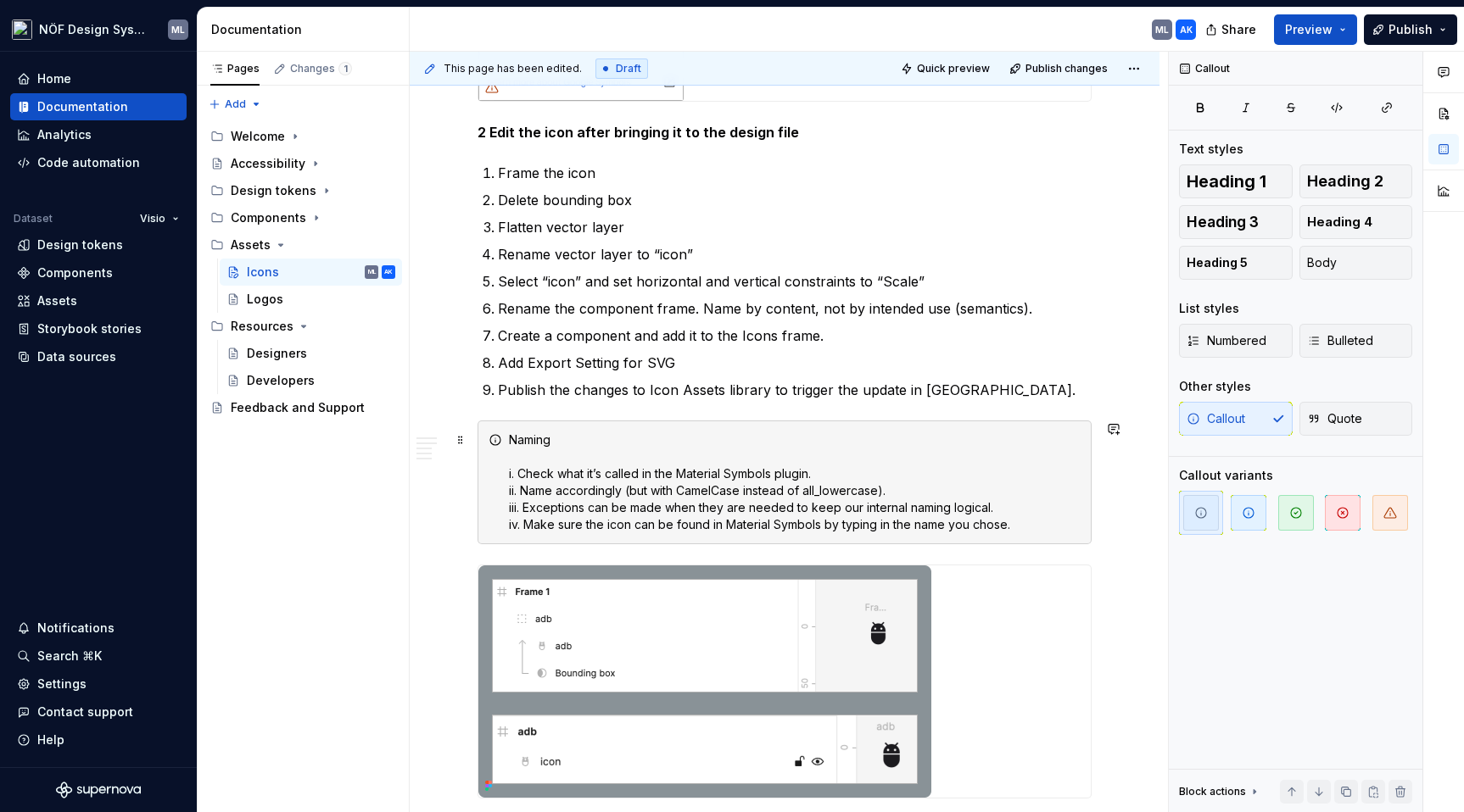
click at [571, 436] on div "Naming i. Check what it’s called in the Material Symbols plugin. ii. Name accor…" at bounding box center [794, 483] width 572 height 102
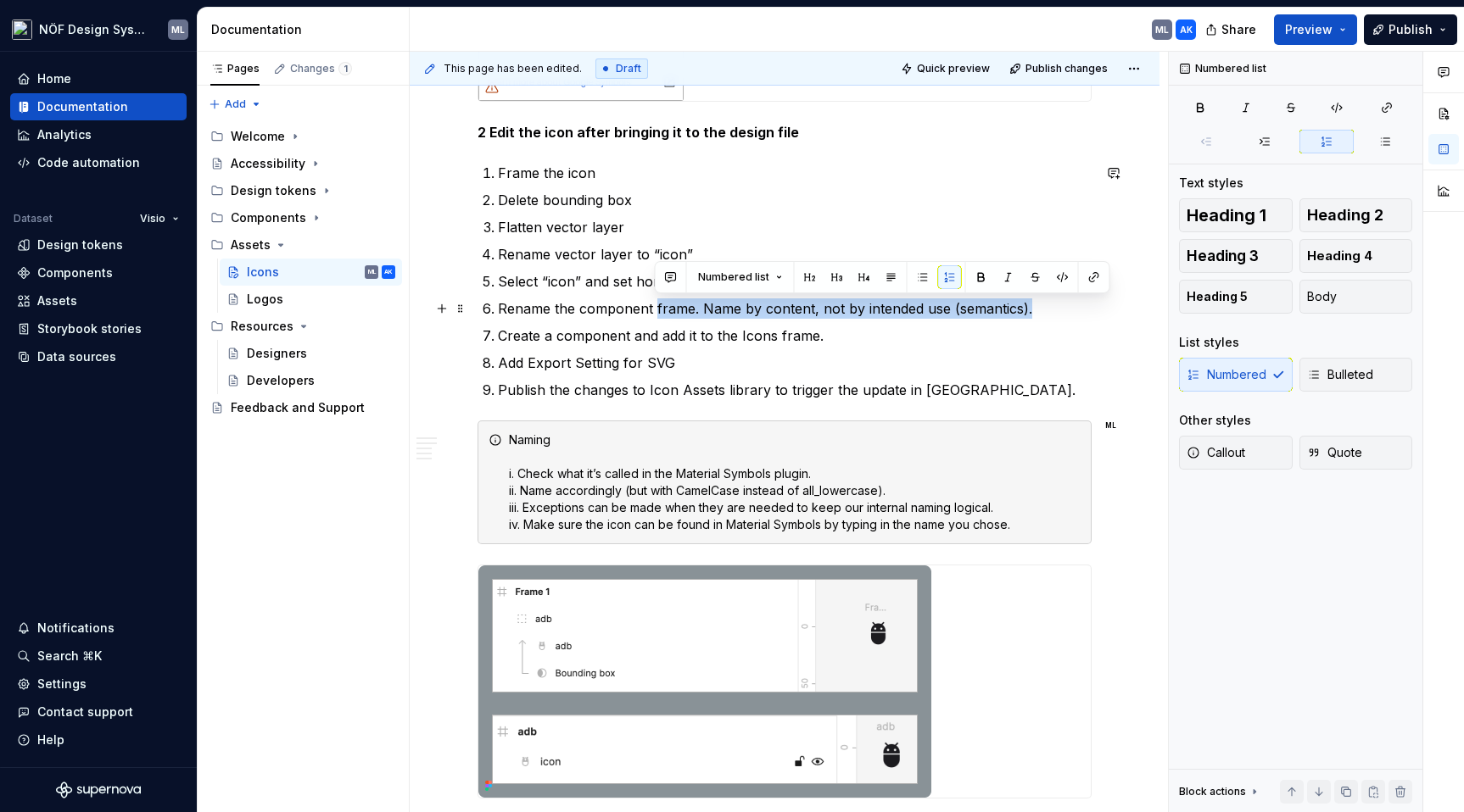
drag, startPoint x: 1036, startPoint y: 306, endPoint x: 655, endPoint y: 310, distance: 381.0
click at [655, 310] on p "Rename the component frame. Name by content, not by intended use (semantics)." at bounding box center [794, 308] width 594 height 20
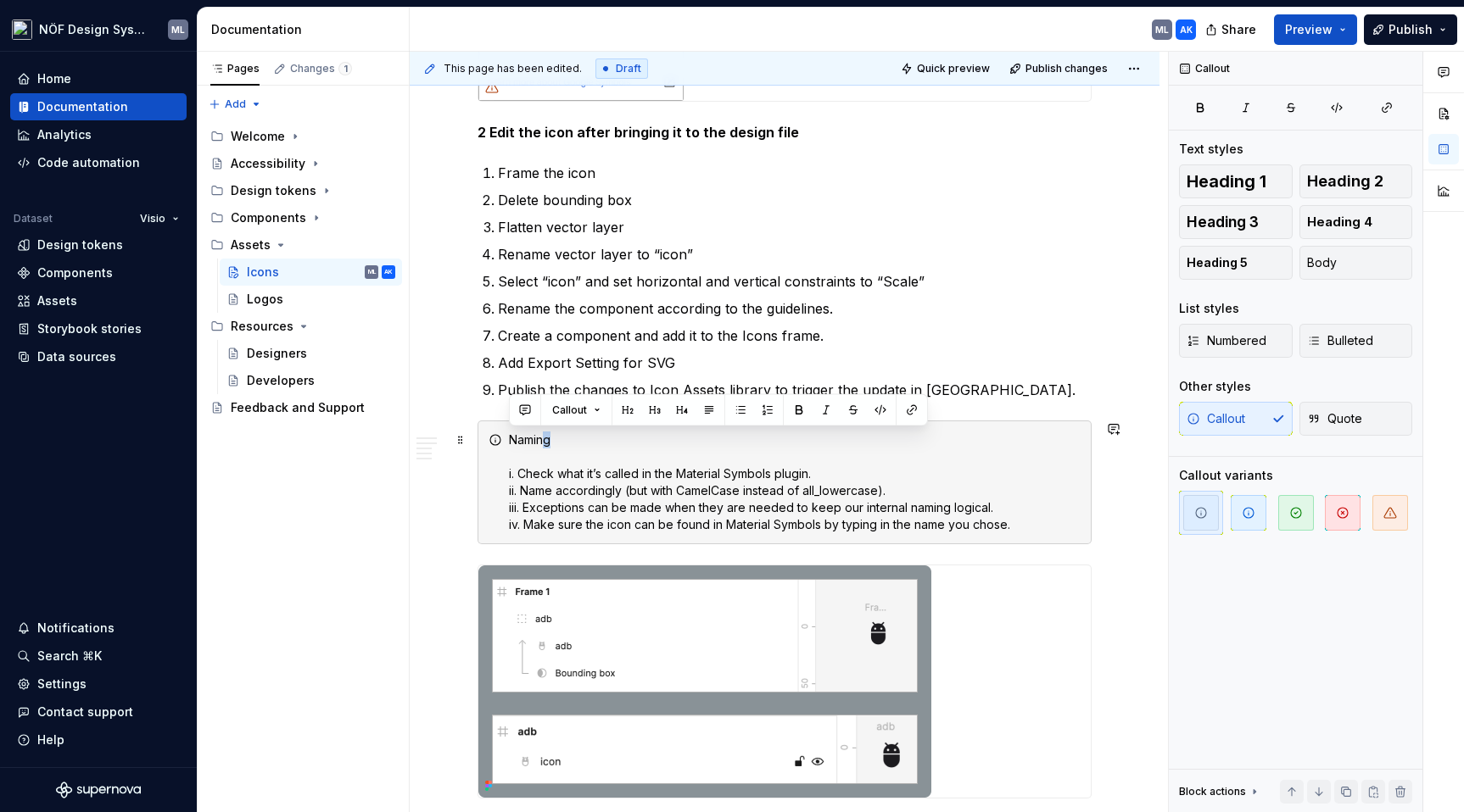
drag, startPoint x: 557, startPoint y: 443, endPoint x: 546, endPoint y: 445, distance: 11.2
click at [546, 445] on div "Naming i. Check what it’s called in the Material Symbols plugin. ii. Name accor…" at bounding box center [794, 483] width 572 height 102
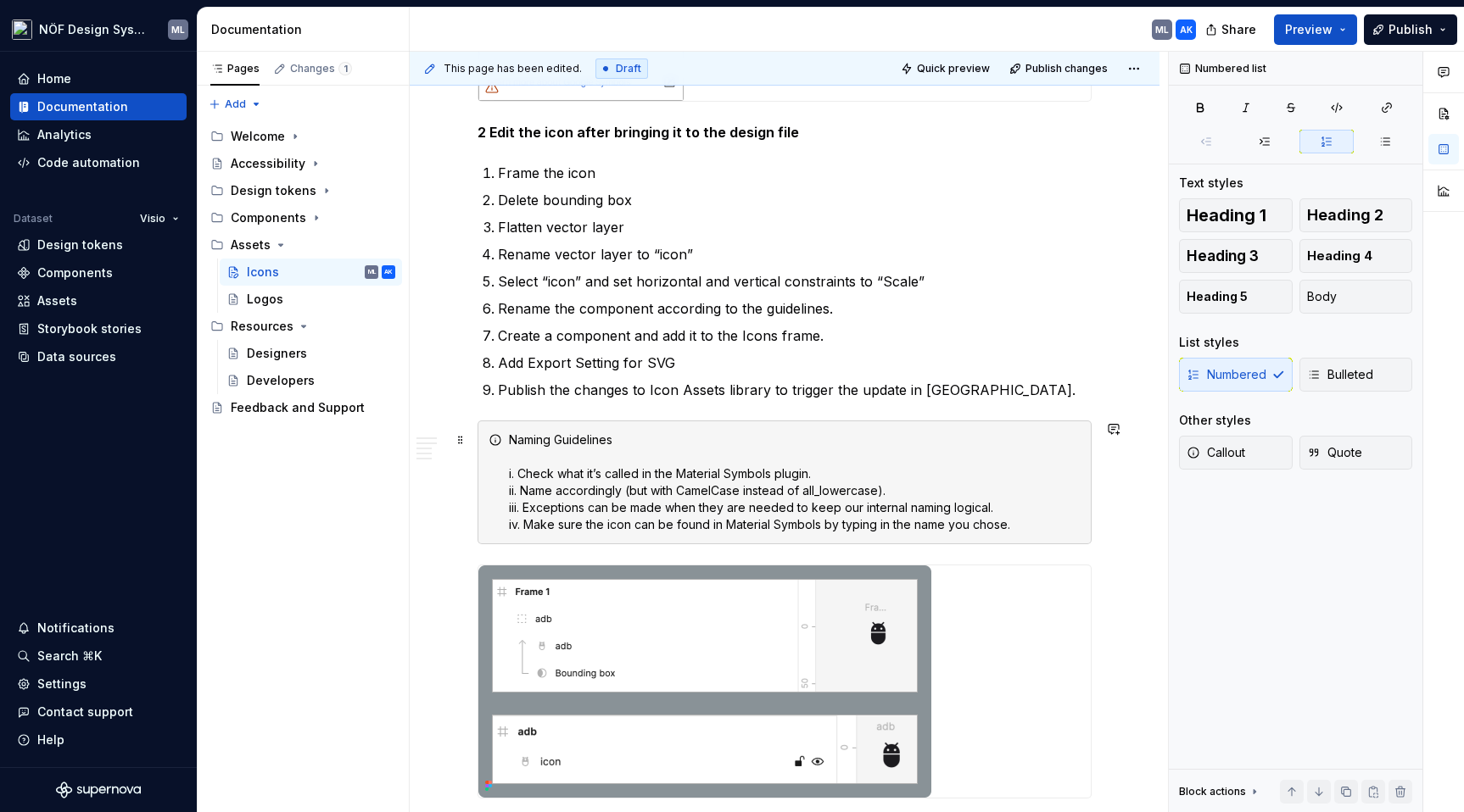
click at [509, 436] on div "Naming Guidelines i. Check what it’s called in the Material Symbols plugin. ii.…" at bounding box center [794, 483] width 572 height 102
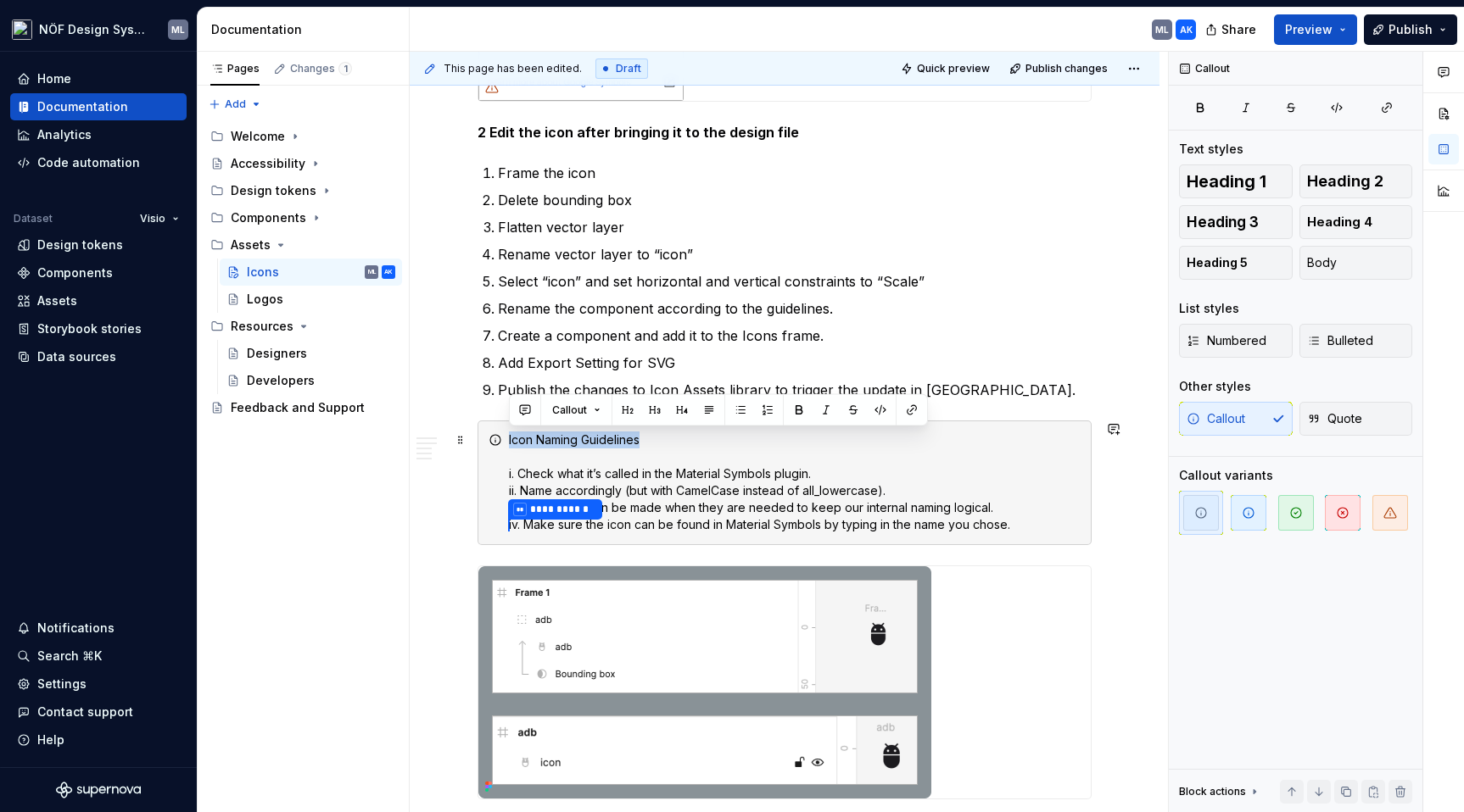
drag, startPoint x: 586, startPoint y: 443, endPoint x: 495, endPoint y: 443, distance: 91.0
click at [495, 443] on div "**********" at bounding box center [785, 483] width 614 height 125
click at [665, 448] on div "**********" at bounding box center [794, 483] width 572 height 102
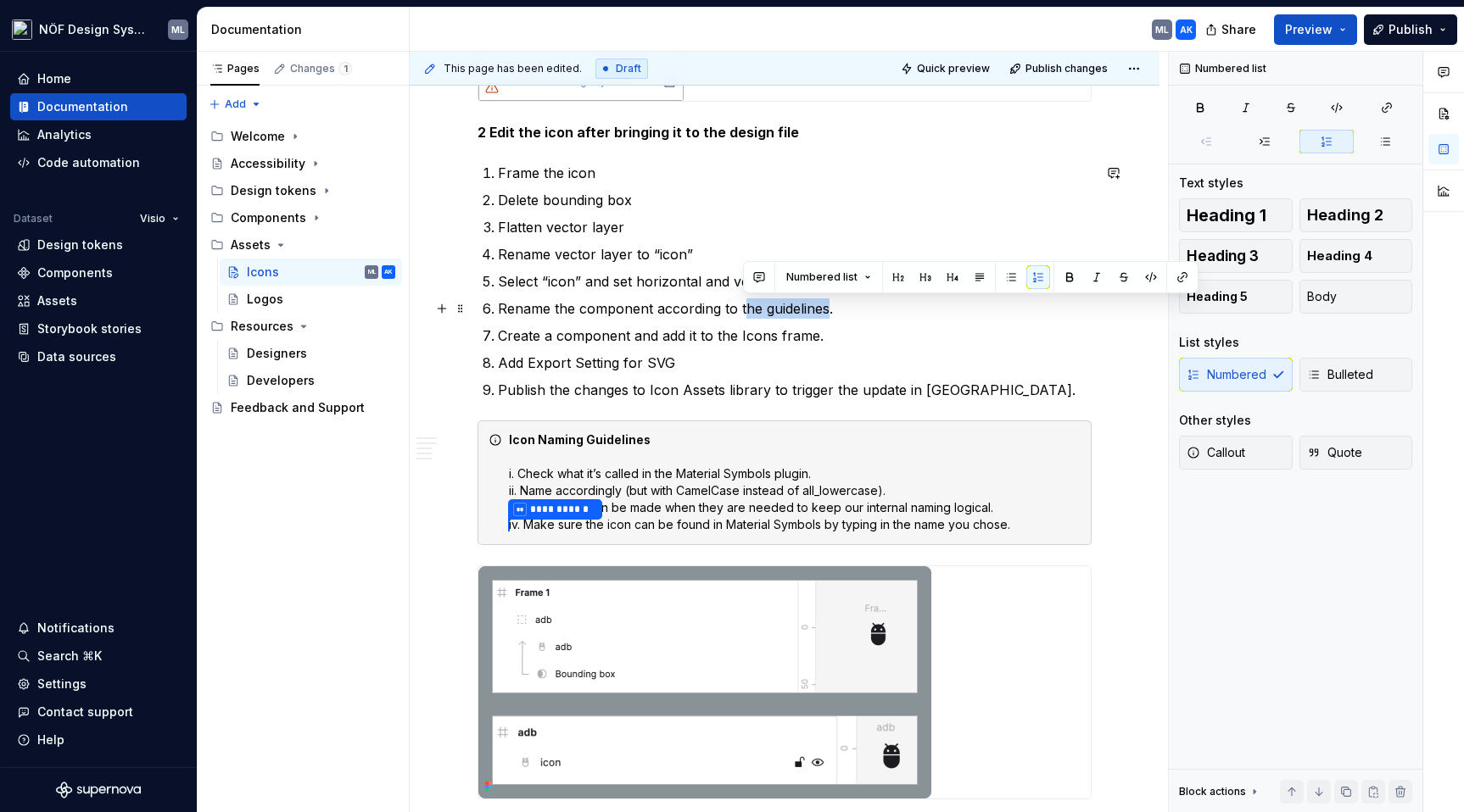
drag, startPoint x: 826, startPoint y: 308, endPoint x: 741, endPoint y: 307, distance: 85.0
click at [741, 307] on p "Rename the component according to the guidelines." at bounding box center [794, 308] width 594 height 20
click at [793, 310] on p "Rename the component according to the guidelines." at bounding box center [794, 308] width 594 height 20
click at [840, 301] on p "Rename the component according to the guidelines." at bounding box center [794, 308] width 594 height 20
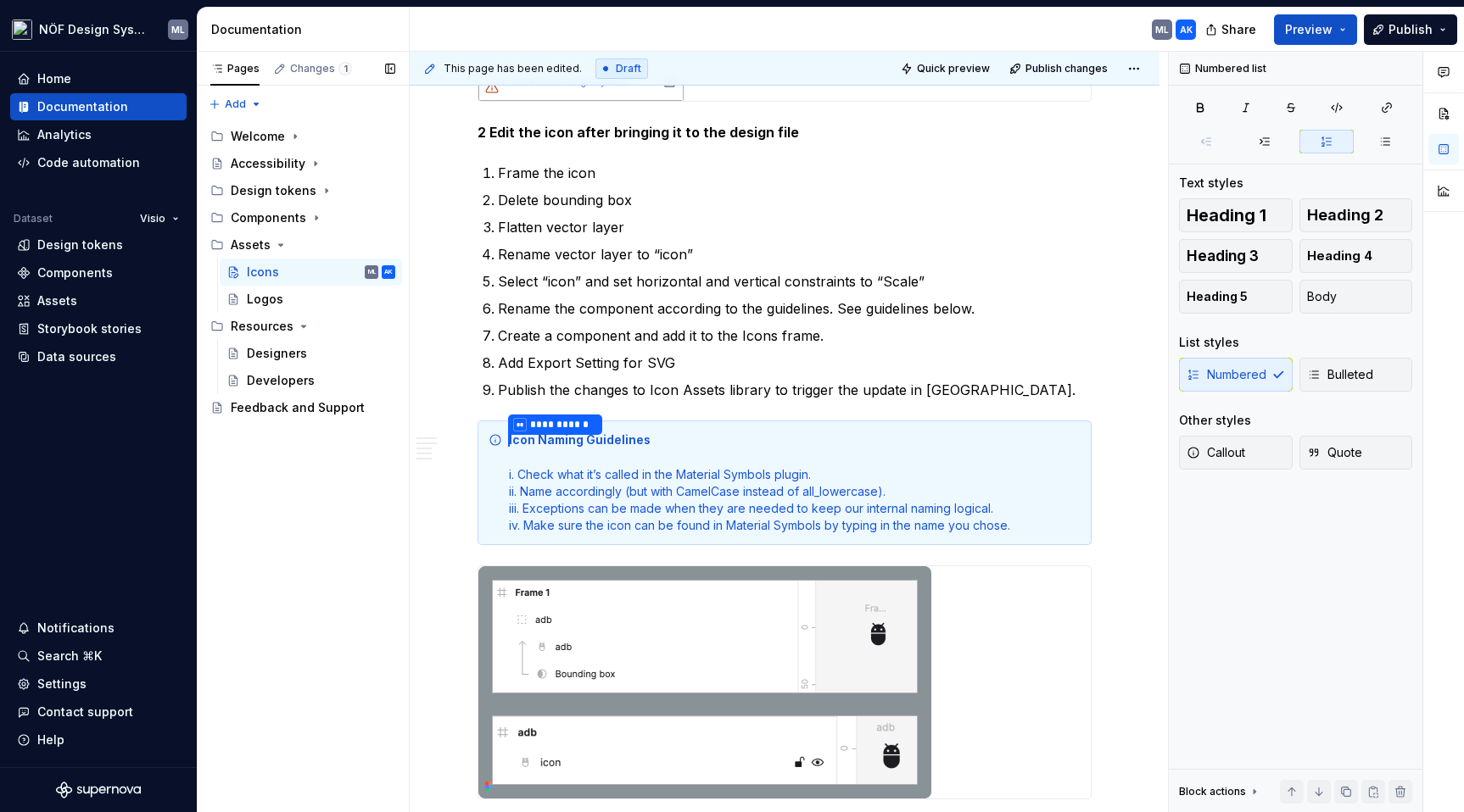
click at [372, 564] on div "Pages Changes 1 Add Accessibility guide for tree Page tree. Navigate the tree w…" at bounding box center [303, 432] width 212 height 761
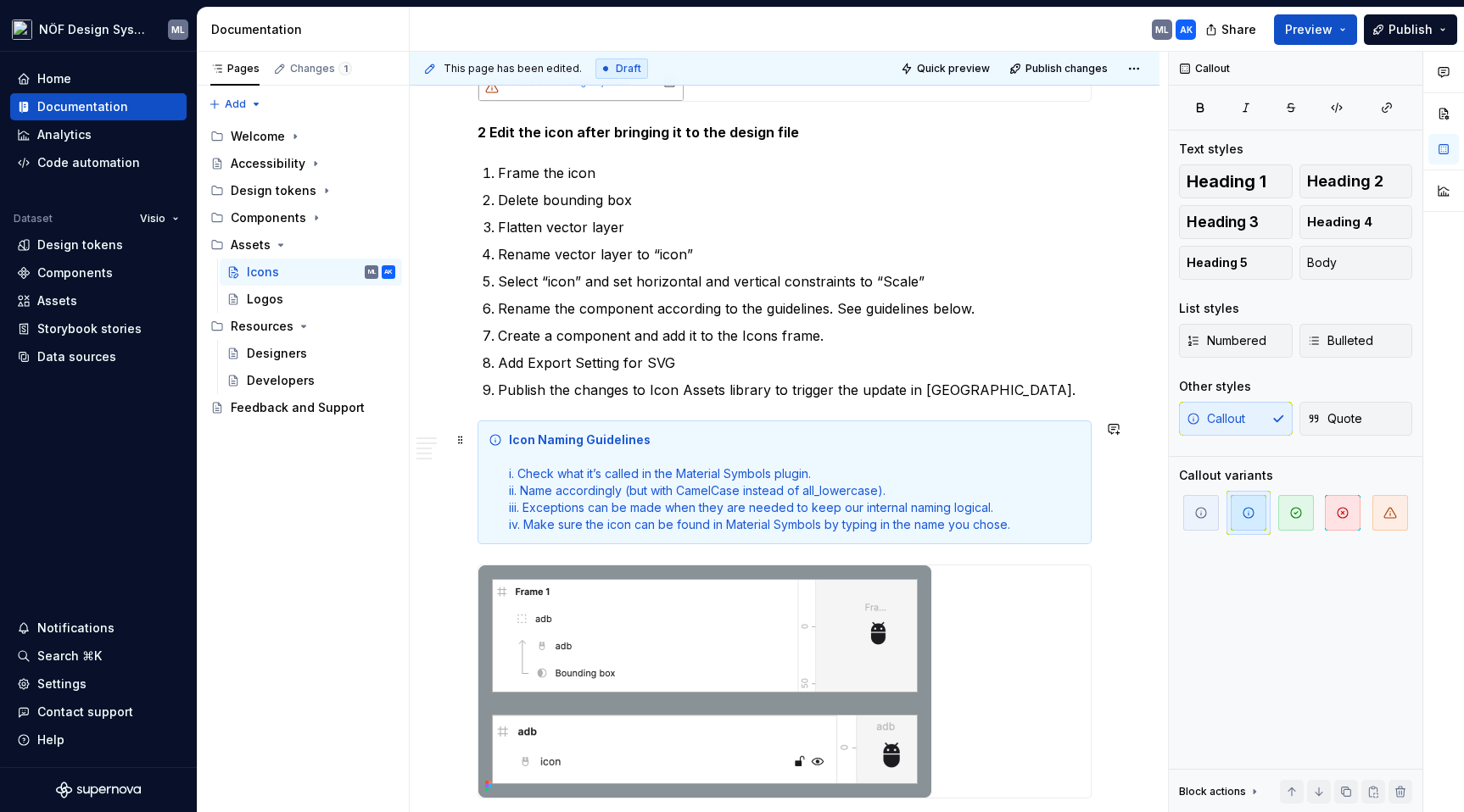
click at [598, 473] on div "Icon Naming Guidelines i. Check what it’s called in the Material Symbols plugin…" at bounding box center [794, 483] width 572 height 102
click at [533, 524] on div "Icon Naming Guidelines i. Check what the icon is called in the Material Symbols…" at bounding box center [794, 483] width 572 height 102
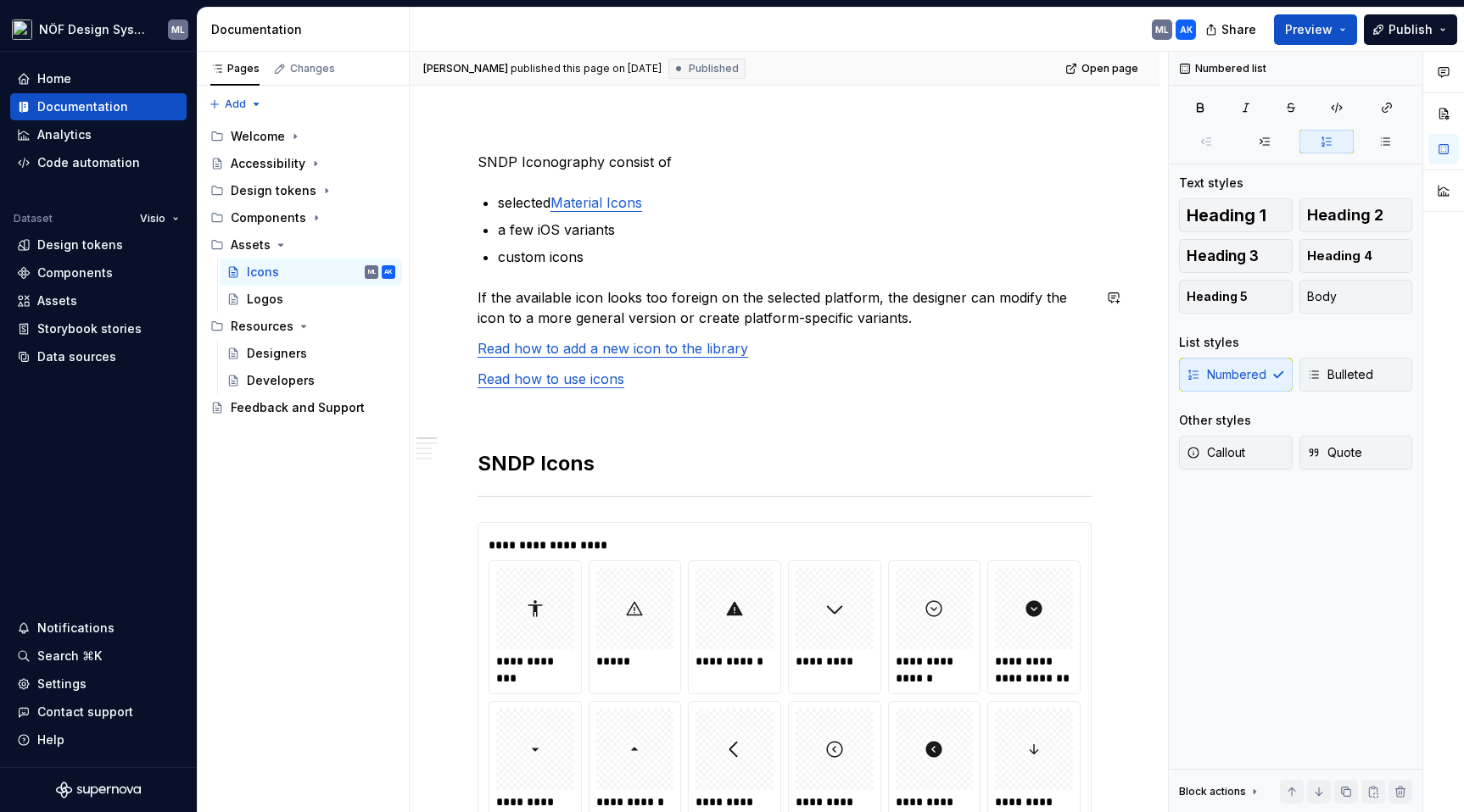
scroll to position [0, 0]
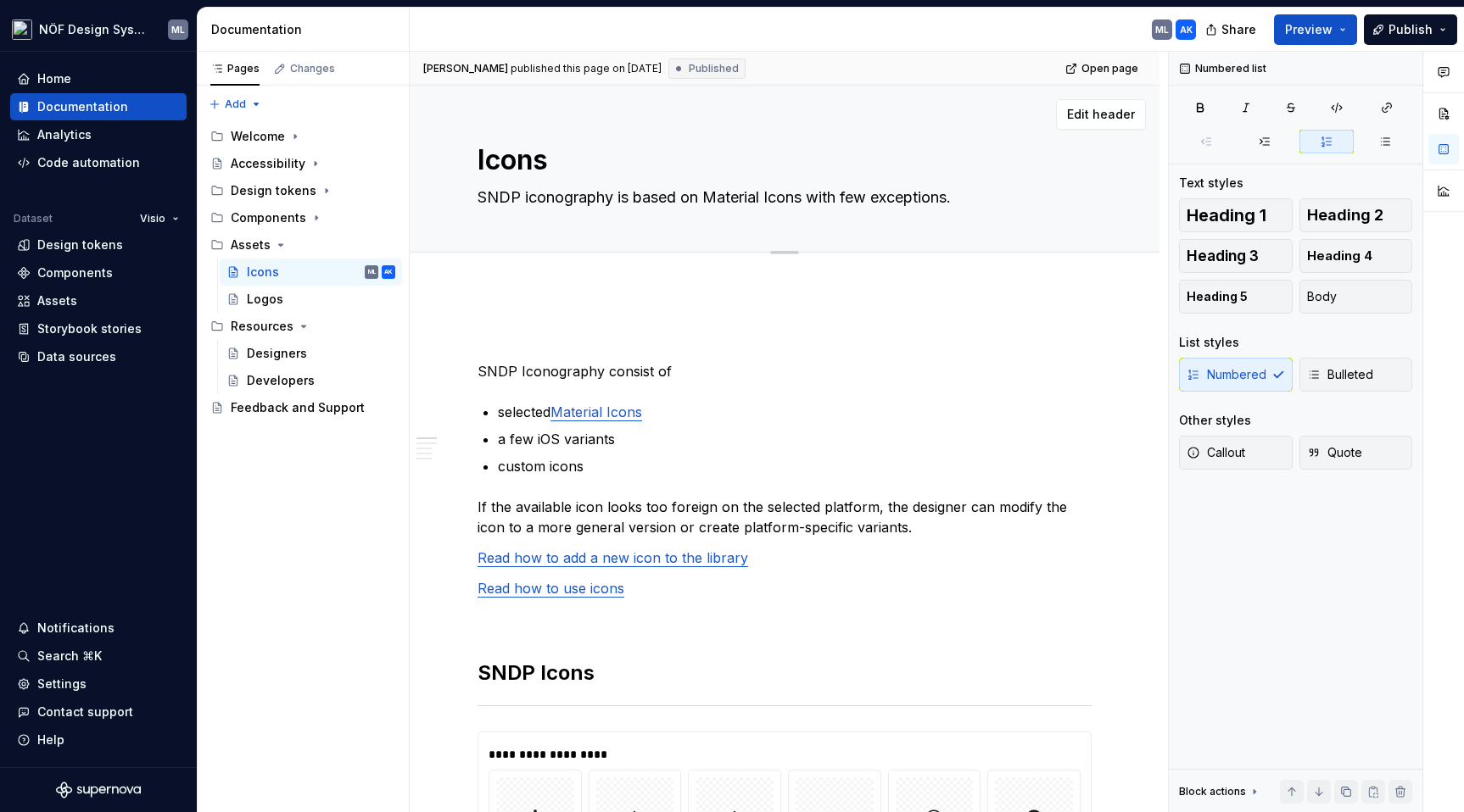
type textarea "*"
